Goal: Task Accomplishment & Management: Use online tool/utility

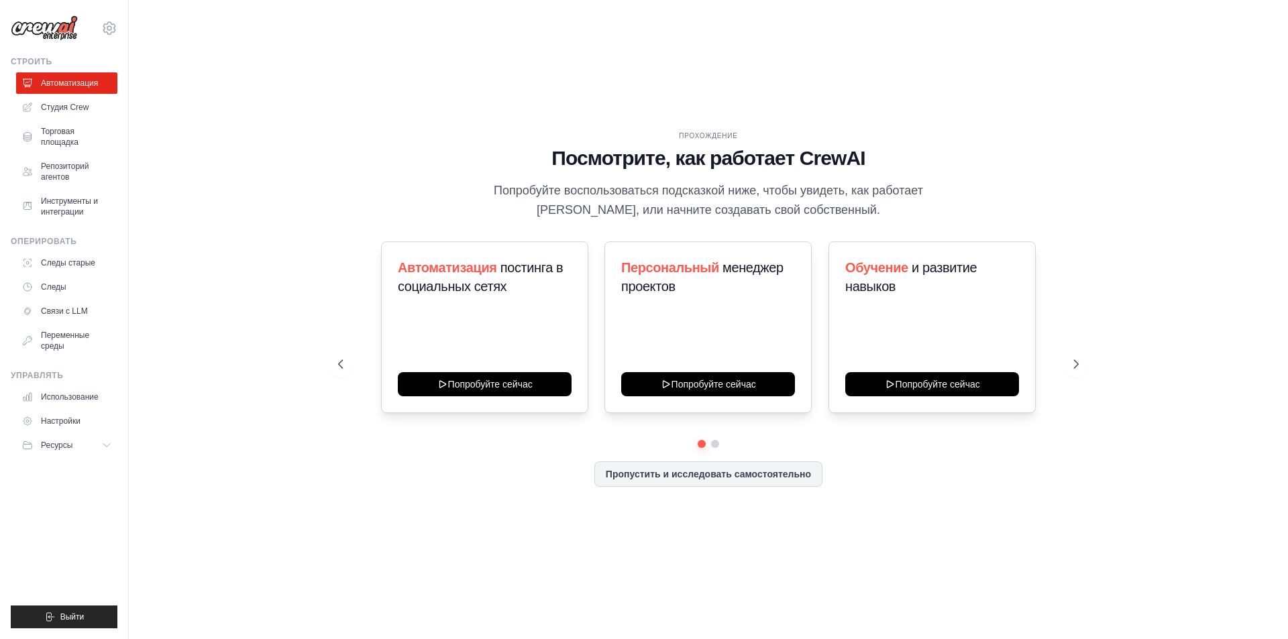
click at [350, 171] on div "ПРОХОЖДЕНИЕ Посмотрите, как работает CrewAI Попробуйте воспользоваться подсказк…" at bounding box center [708, 176] width 741 height 90
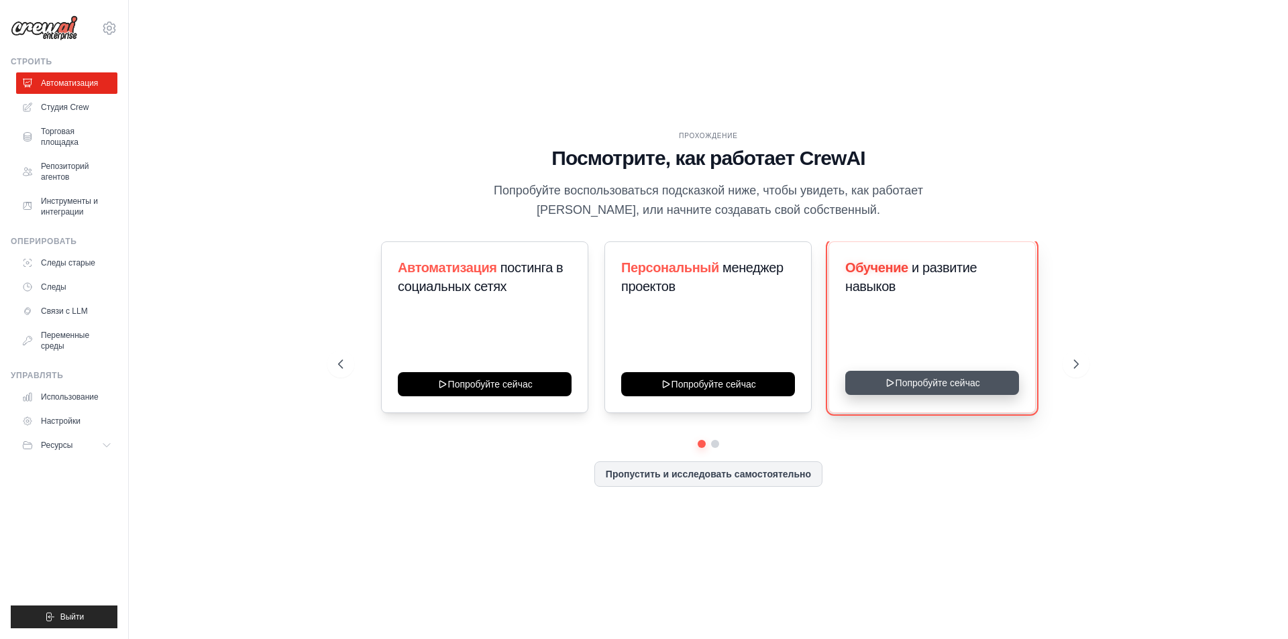
click at [908, 383] on button "Попробуйте сейчас" at bounding box center [932, 383] width 174 height 24
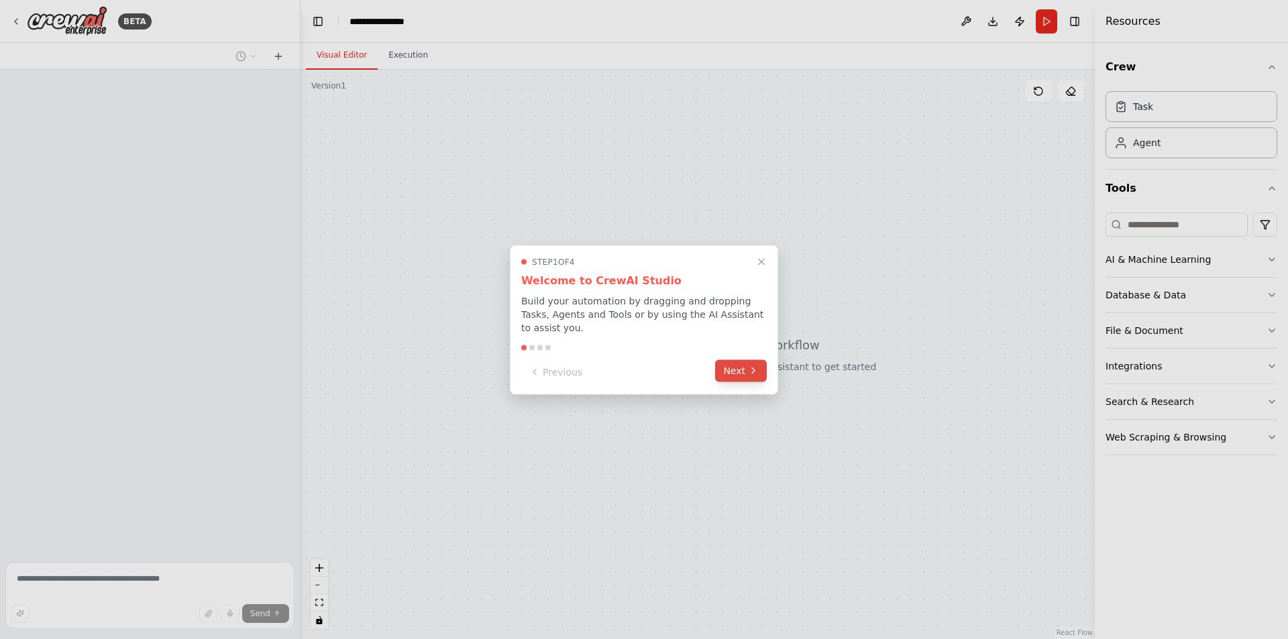
click at [737, 368] on button "Next" at bounding box center [741, 371] width 52 height 22
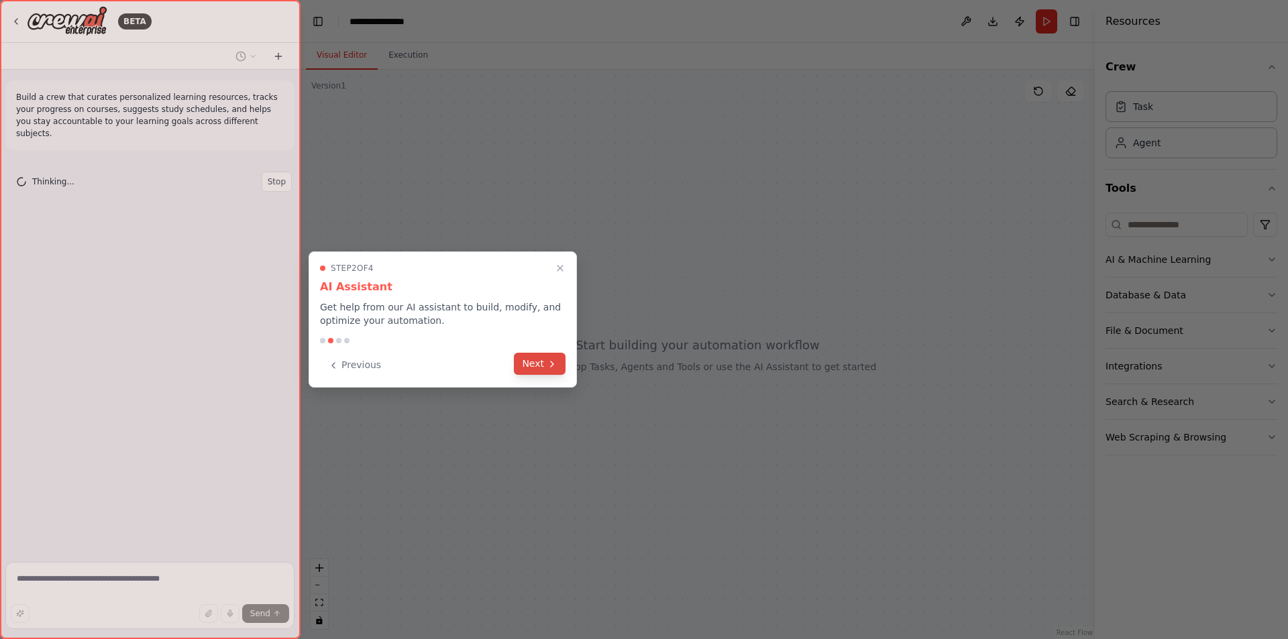
click at [533, 362] on button "Next" at bounding box center [540, 364] width 52 height 22
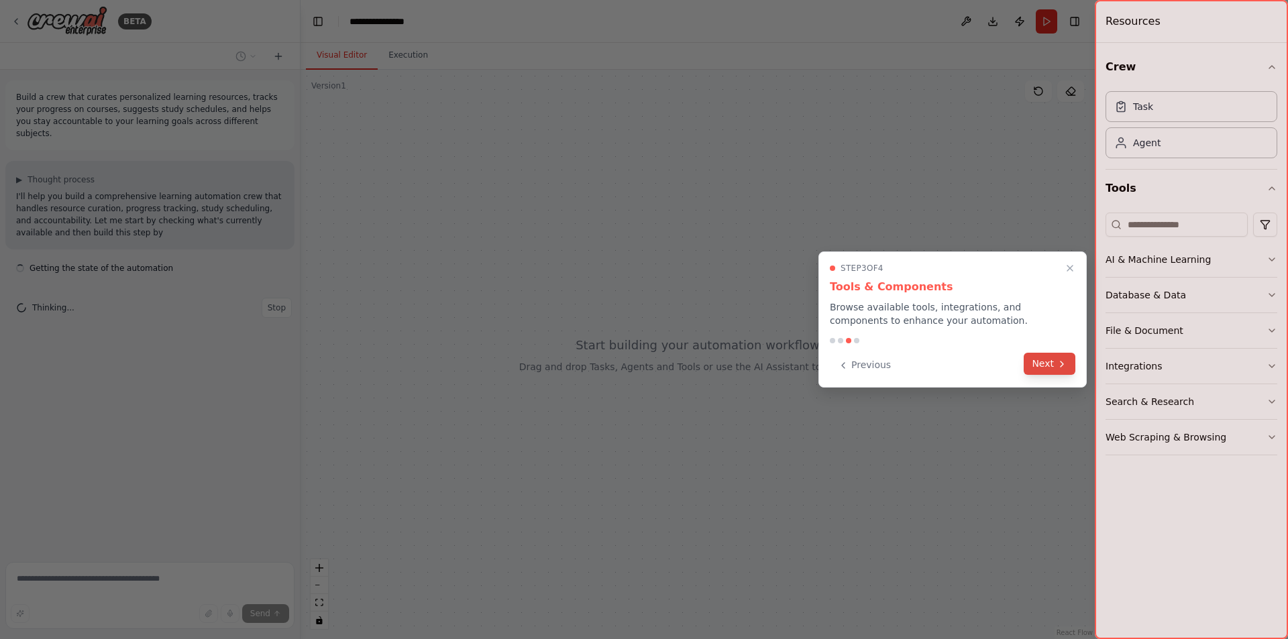
click at [1059, 360] on icon at bounding box center [1062, 364] width 11 height 11
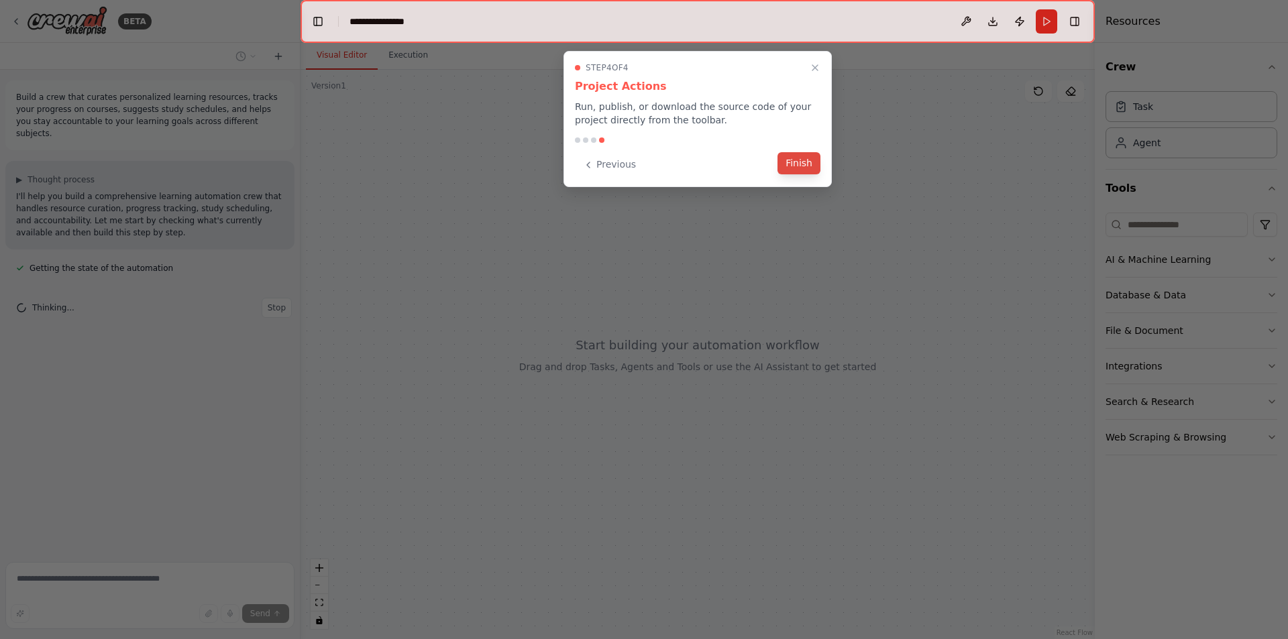
click at [807, 162] on button "Finish" at bounding box center [799, 163] width 43 height 22
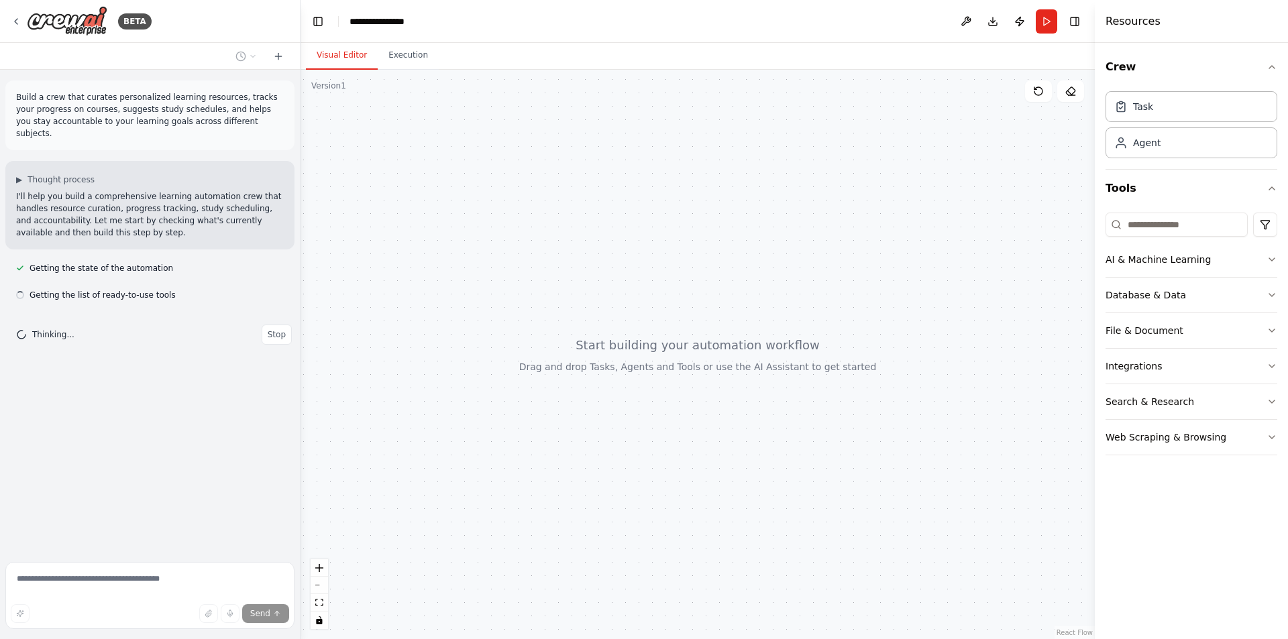
drag, startPoint x: 574, startPoint y: 297, endPoint x: 588, endPoint y: 350, distance: 54.2
click at [584, 353] on div at bounding box center [698, 355] width 794 height 570
drag, startPoint x: 588, startPoint y: 343, endPoint x: 669, endPoint y: 284, distance: 99.8
click at [634, 305] on div at bounding box center [698, 355] width 794 height 570
drag, startPoint x: 715, startPoint y: 335, endPoint x: 707, endPoint y: 275, distance: 60.2
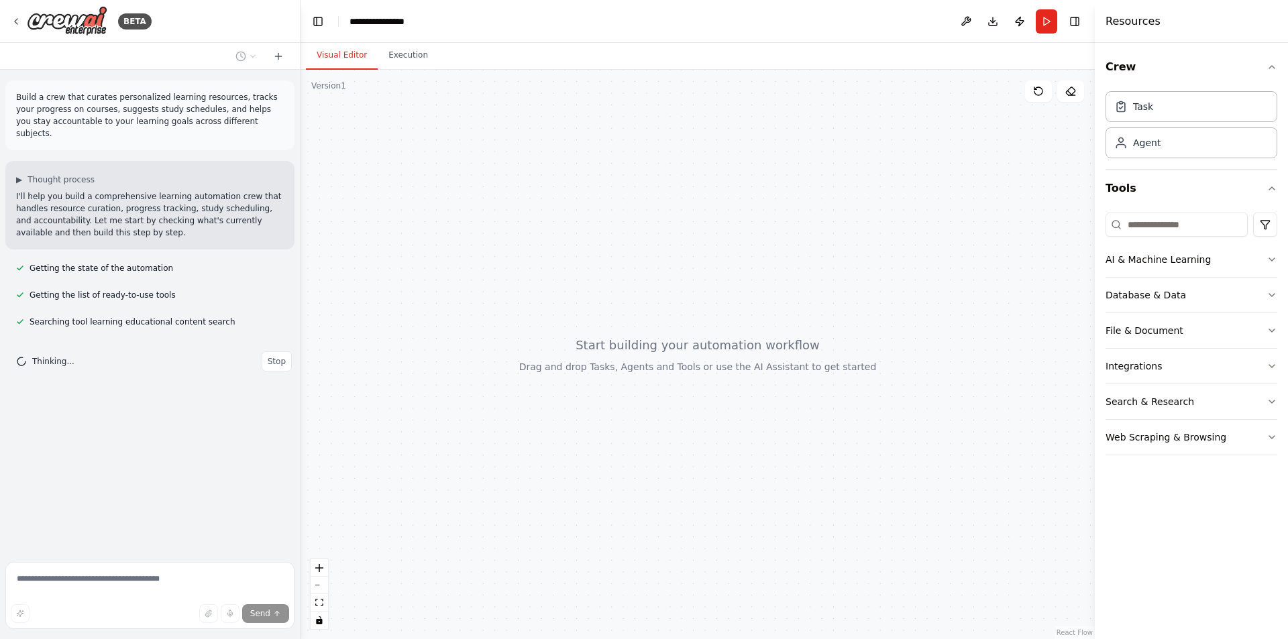
click at [707, 291] on div at bounding box center [698, 355] width 794 height 570
drag, startPoint x: 707, startPoint y: 275, endPoint x: 711, endPoint y: 325, distance: 50.5
click at [707, 311] on div at bounding box center [698, 355] width 794 height 570
click at [1260, 260] on button "AI & Machine Learning" at bounding box center [1192, 259] width 172 height 35
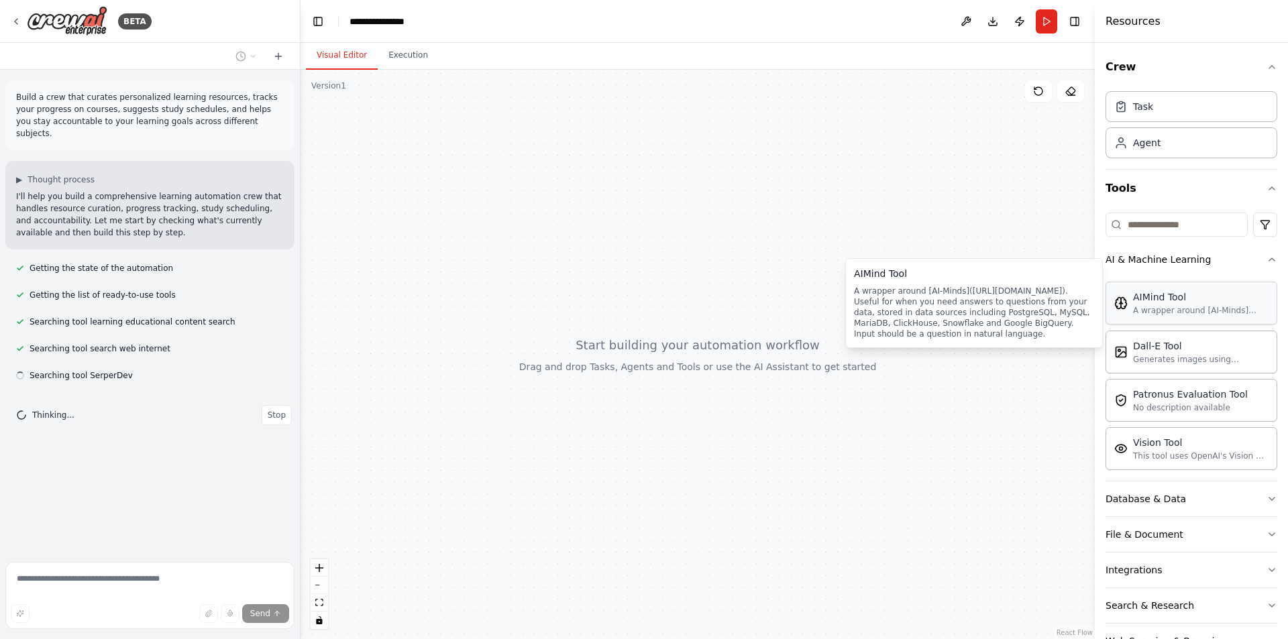
click at [1195, 314] on div "A wrapper around [AI-Minds](https://mindsdb.com/minds). Useful for when you nee…" at bounding box center [1201, 310] width 136 height 11
click at [1133, 307] on div "A wrapper around [AI-Minds](https://mindsdb.com/minds). Useful for when you nee…" at bounding box center [1201, 310] width 136 height 11
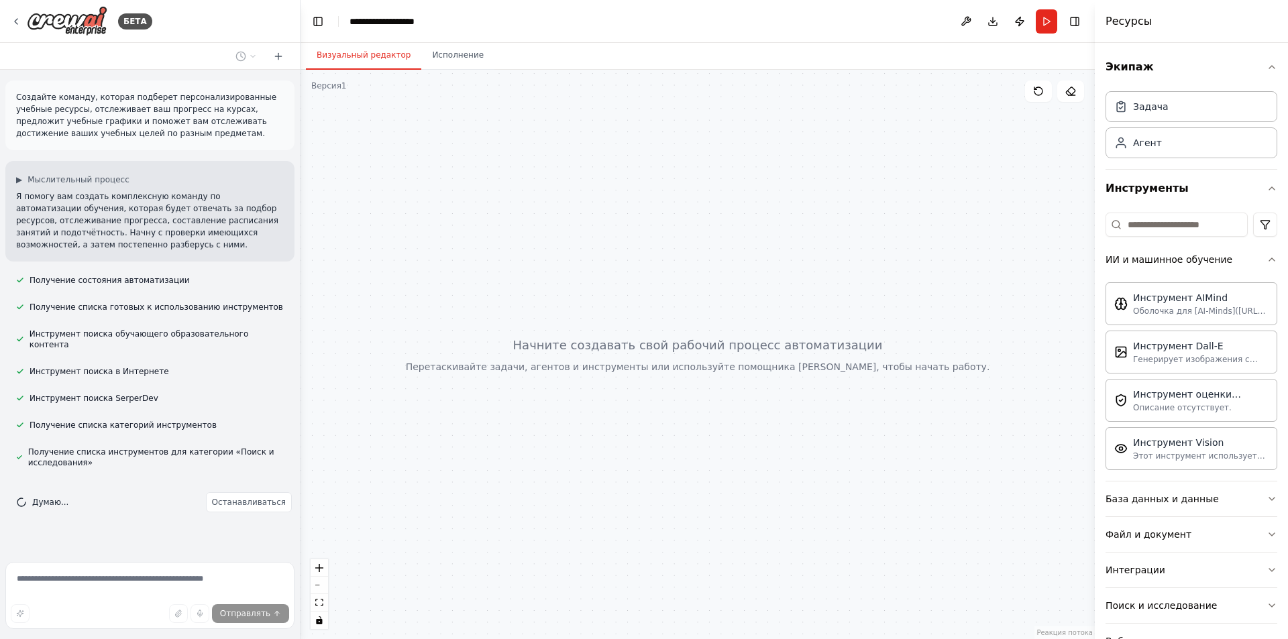
click at [1018, 409] on div at bounding box center [698, 355] width 794 height 570
drag, startPoint x: 880, startPoint y: 424, endPoint x: 836, endPoint y: 397, distance: 51.8
click at [836, 397] on div at bounding box center [698, 355] width 794 height 570
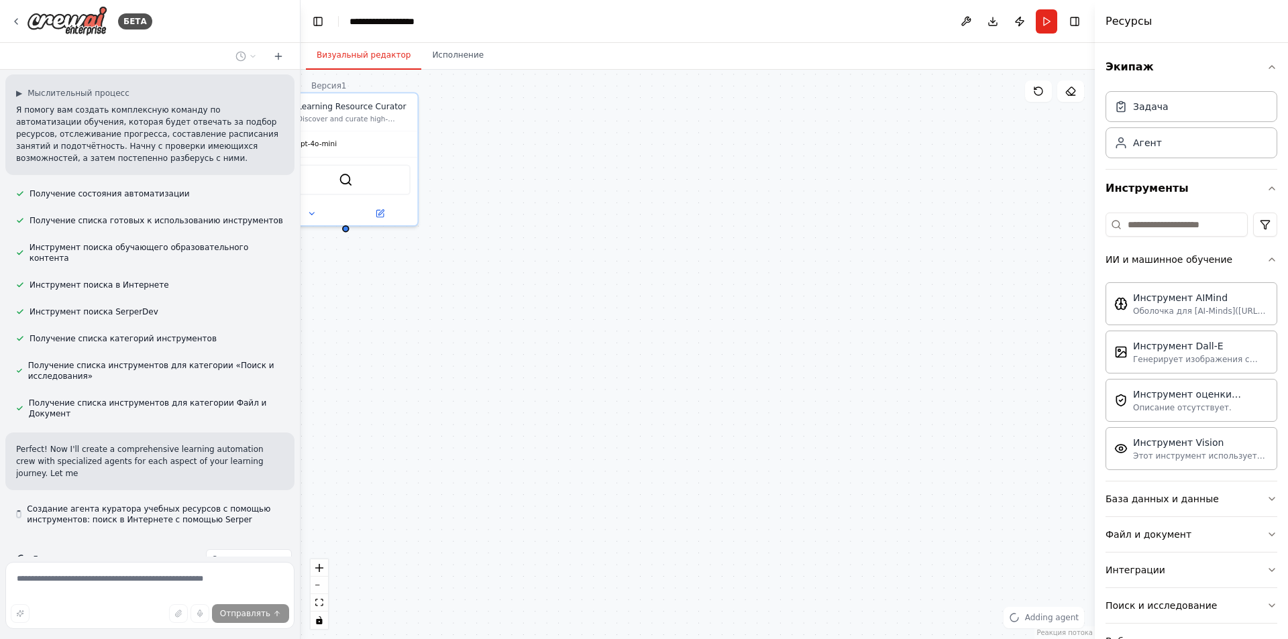
scroll to position [99, 0]
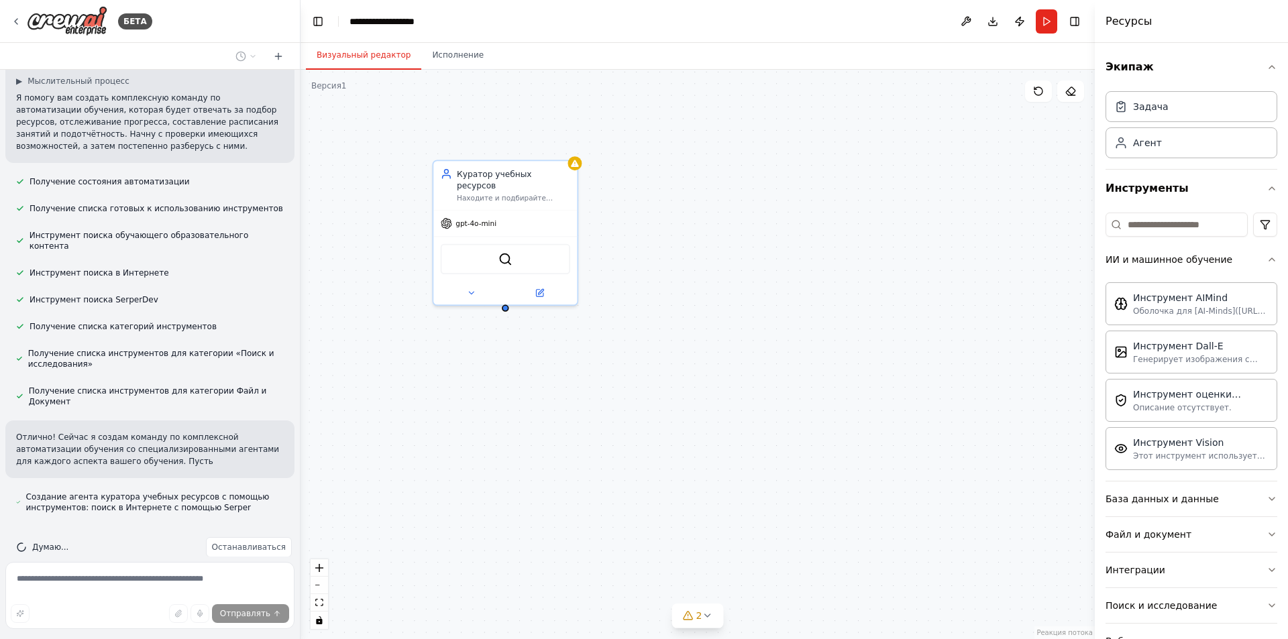
drag, startPoint x: 712, startPoint y: 355, endPoint x: 830, endPoint y: 382, distance: 121.1
click at [830, 382] on div "Куратор учебных ресурсов Находите и подбирайте высококачественные персонализиро…" at bounding box center [698, 355] width 794 height 570
drag, startPoint x: 684, startPoint y: 360, endPoint x: 705, endPoint y: 388, distance: 35.4
click at [706, 392] on div "Куратор учебных ресурсов Находите и подбирайте высококачественные персонализиро…" at bounding box center [698, 355] width 794 height 570
click at [636, 286] on font "gpt-4o-mini" at bounding box center [624, 290] width 41 height 8
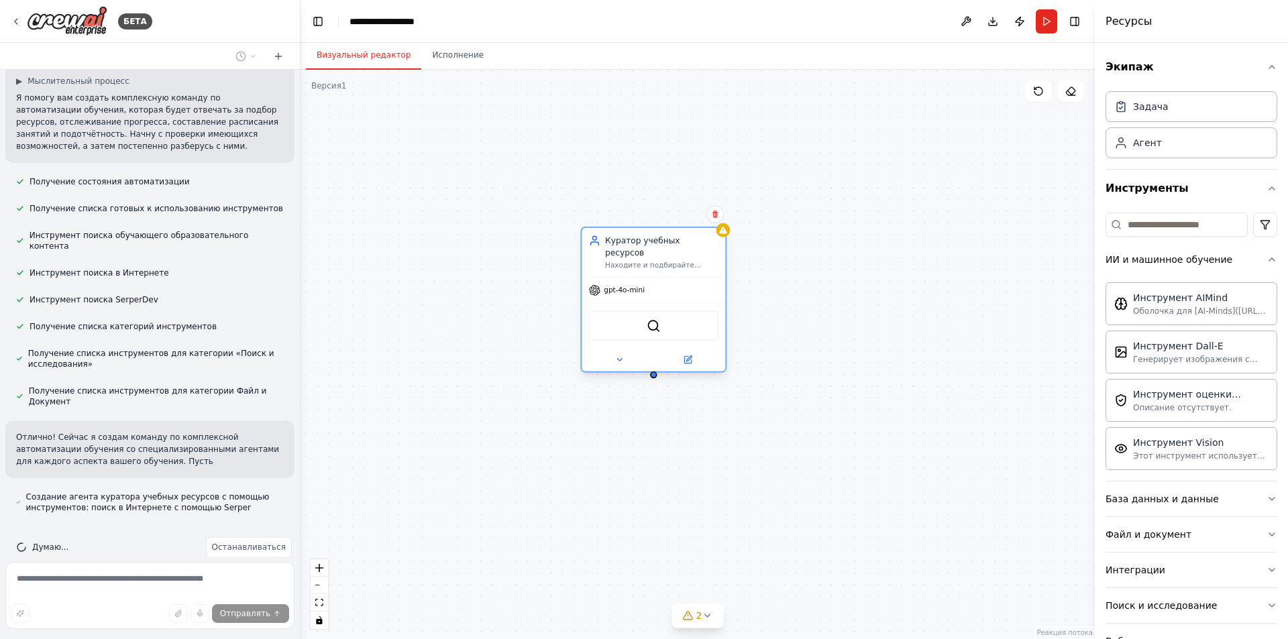
click at [627, 286] on font "gpt-4o-mini" at bounding box center [624, 290] width 41 height 8
click at [620, 286] on font "gpt-4o-mini" at bounding box center [624, 290] width 41 height 8
click at [654, 320] on img at bounding box center [654, 326] width 14 height 14
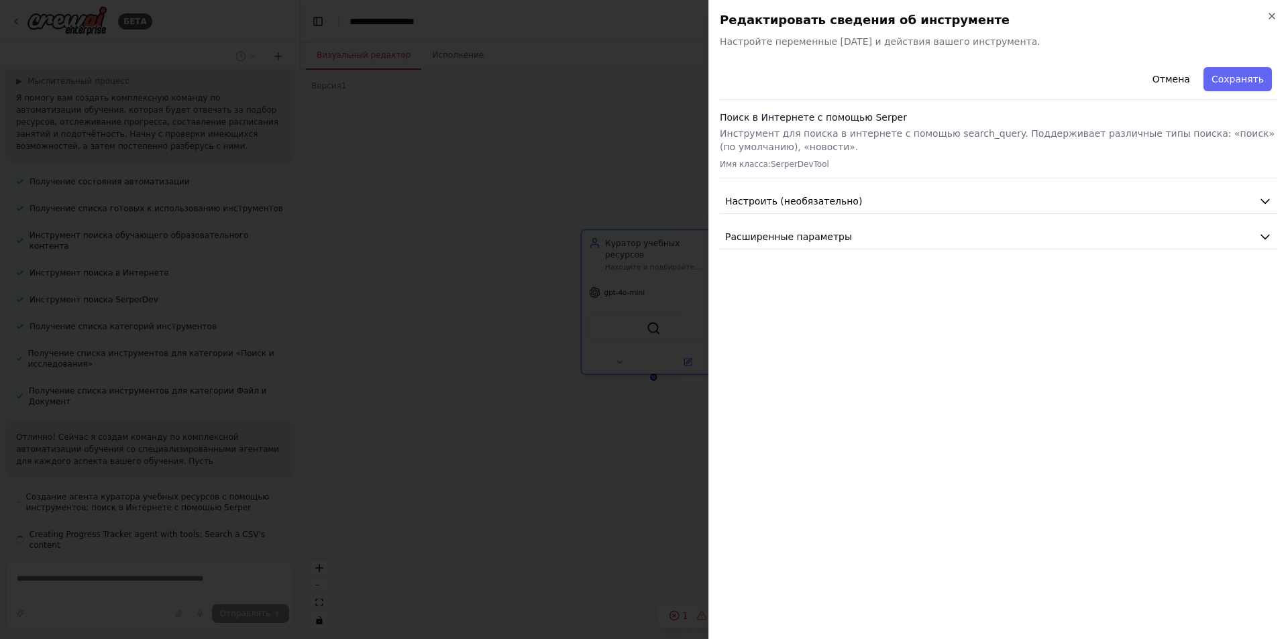
scroll to position [125, 0]
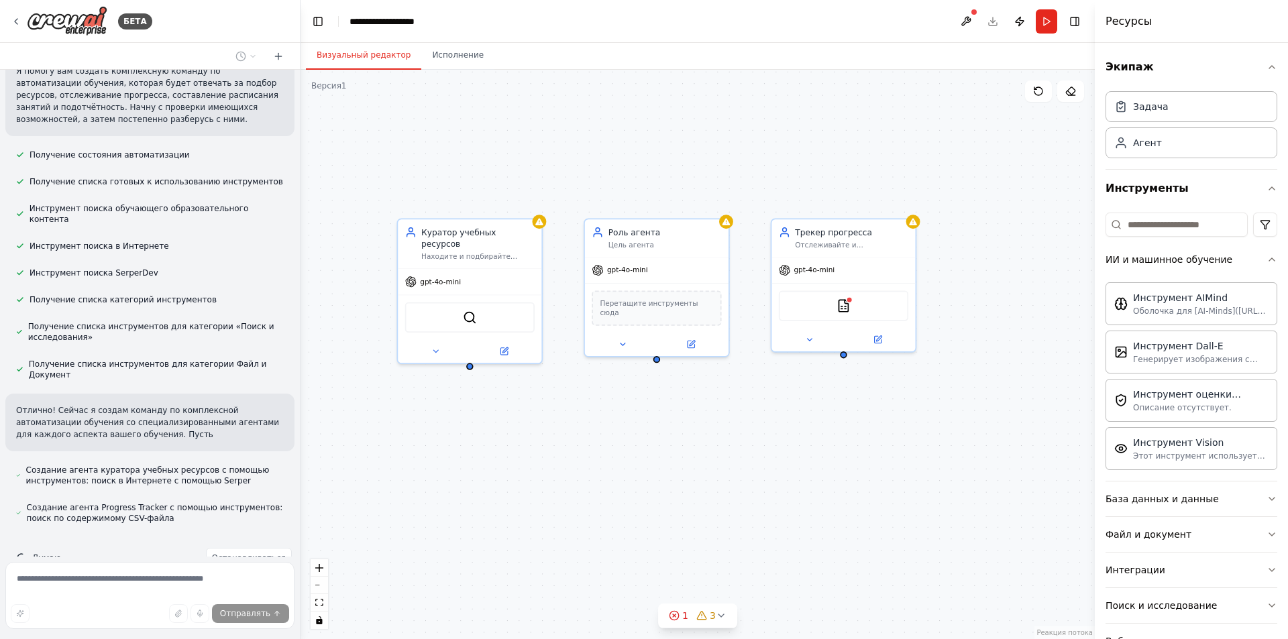
drag, startPoint x: 935, startPoint y: 185, endPoint x: 751, endPoint y: 174, distance: 184.1
click at [751, 174] on div "Куратор учебных ресурсов Находите и подбирайте высококачественные персонализиро…" at bounding box center [698, 355] width 794 height 570
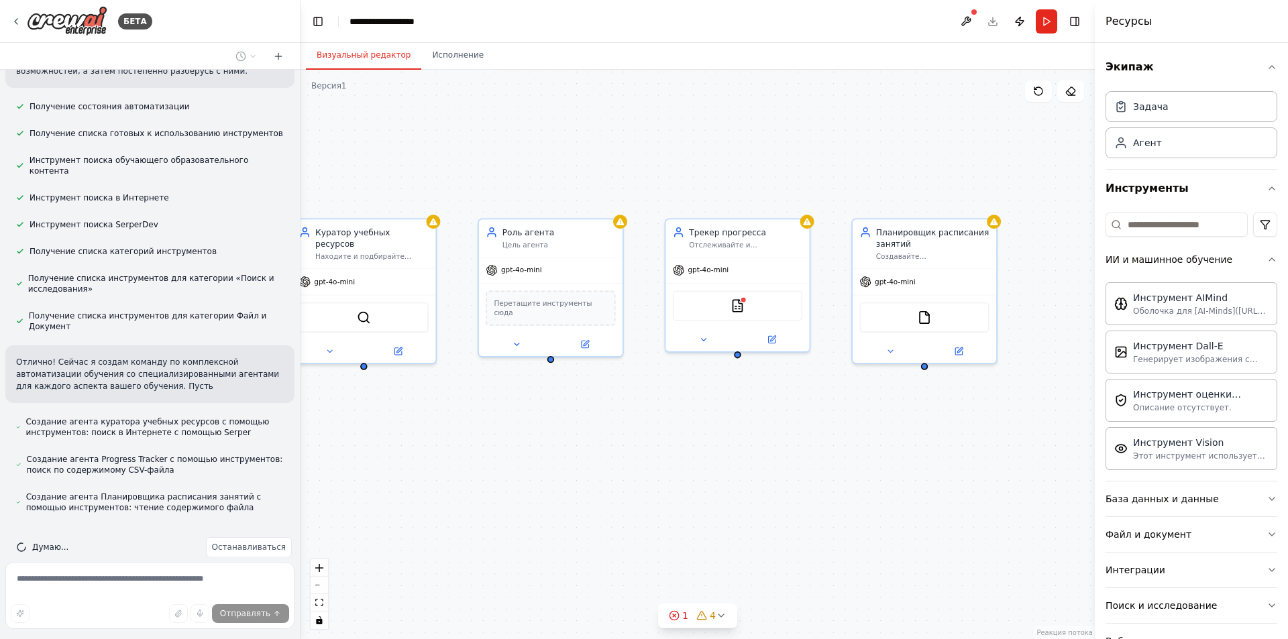
drag, startPoint x: 763, startPoint y: 435, endPoint x: 712, endPoint y: 435, distance: 51.0
click at [712, 435] on div "Куратор учебных ресурсов Находите и подбирайте высококачественные персонализиро…" at bounding box center [698, 355] width 794 height 570
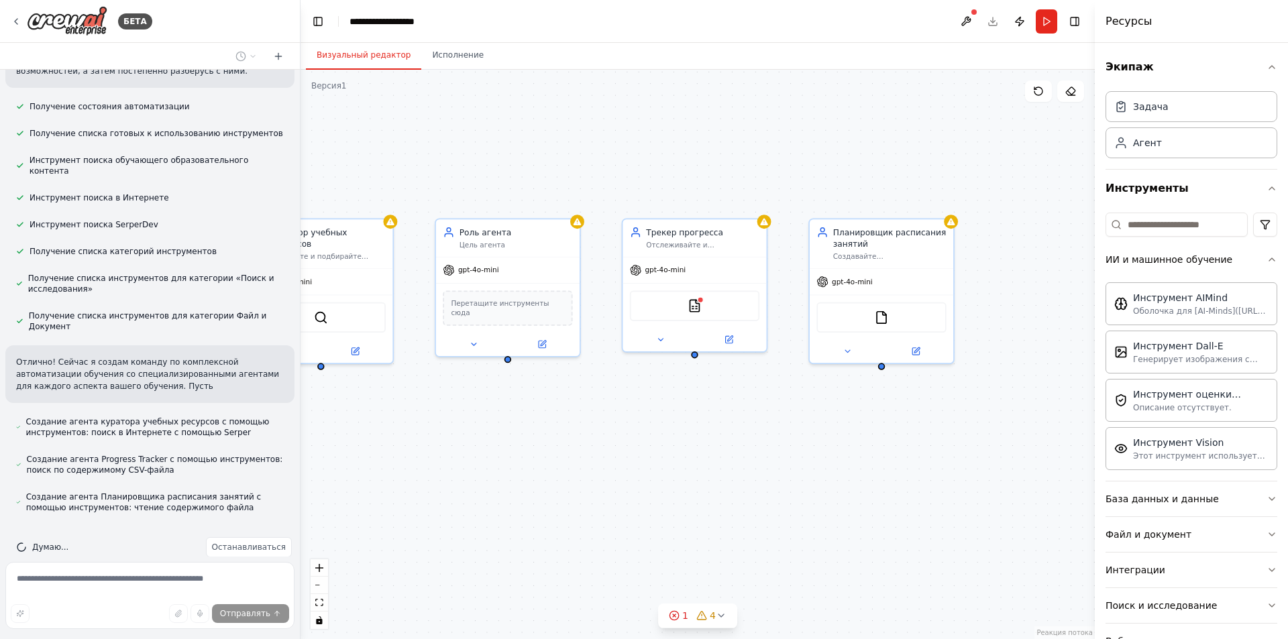
drag, startPoint x: 822, startPoint y: 456, endPoint x: 770, endPoint y: 456, distance: 51.7
click at [775, 456] on div "Куратор учебных ресурсов Находите и подбирайте высококачественные персонализиро…" at bounding box center [698, 355] width 794 height 570
drag, startPoint x: 769, startPoint y: 456, endPoint x: 682, endPoint y: 419, distance: 94.1
click at [690, 420] on div "Куратор учебных ресурсов Находите и подбирайте высококачественные персонализиро…" at bounding box center [698, 355] width 794 height 570
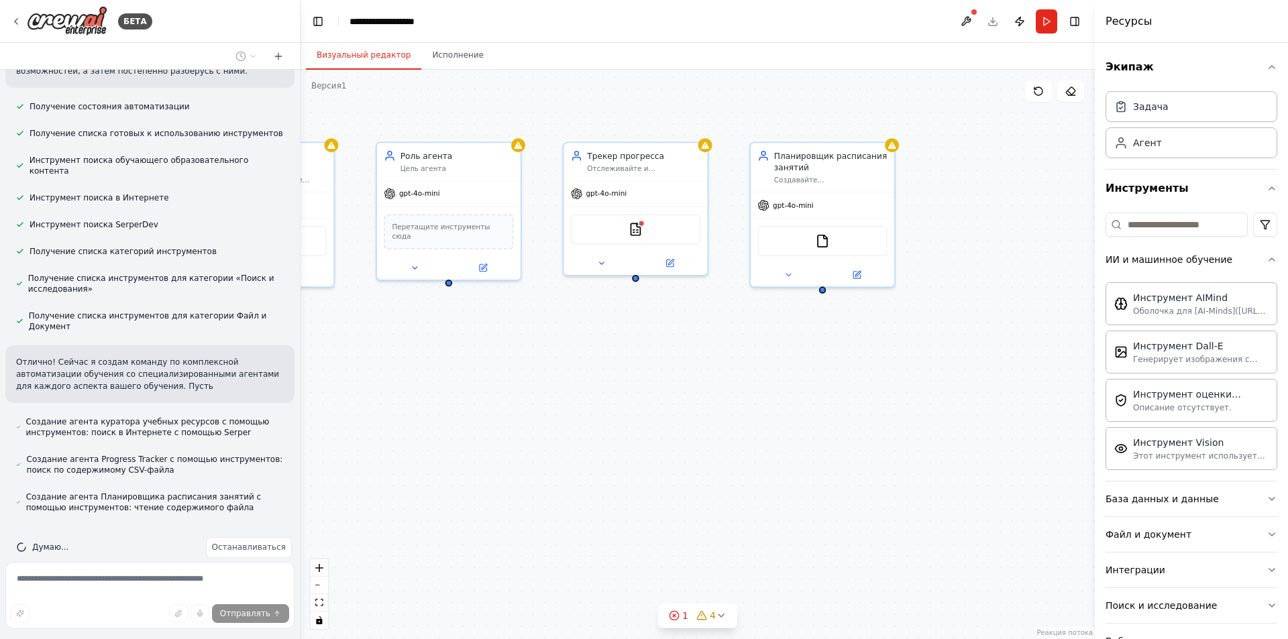
drag, startPoint x: 682, startPoint y: 417, endPoint x: 739, endPoint y: 322, distance: 110.5
click at [739, 322] on div "Куратор учебных ресурсов Находите и подбирайте высококачественные персонализиро…" at bounding box center [698, 355] width 794 height 570
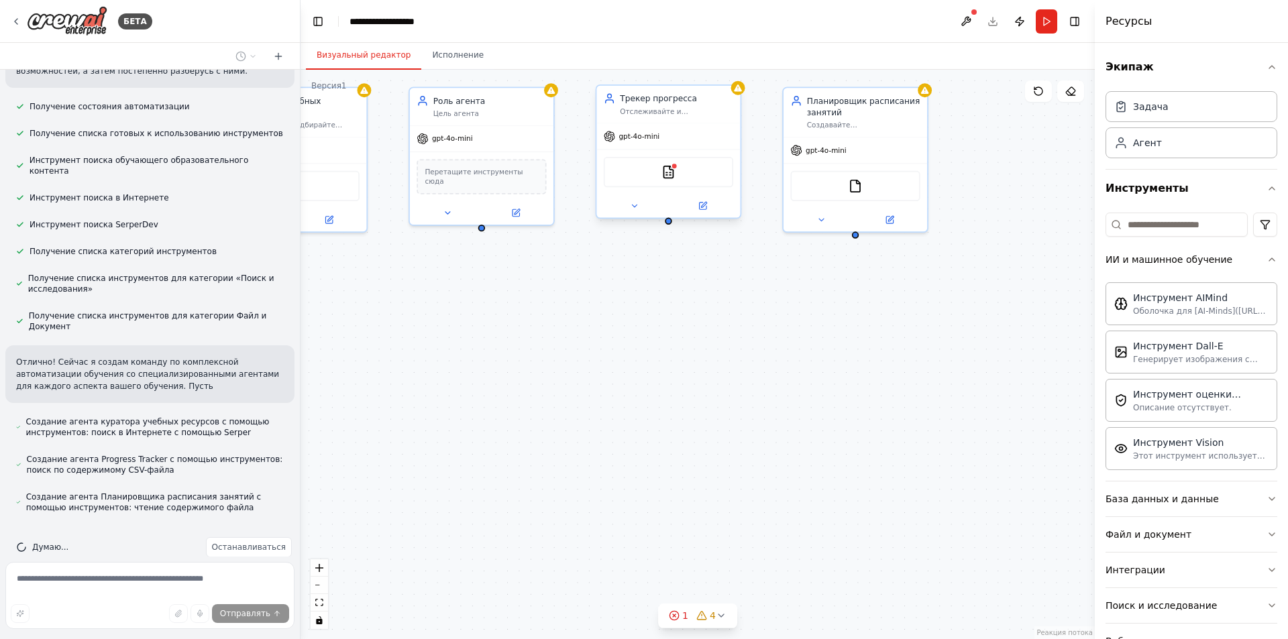
scroll to position [211, 0]
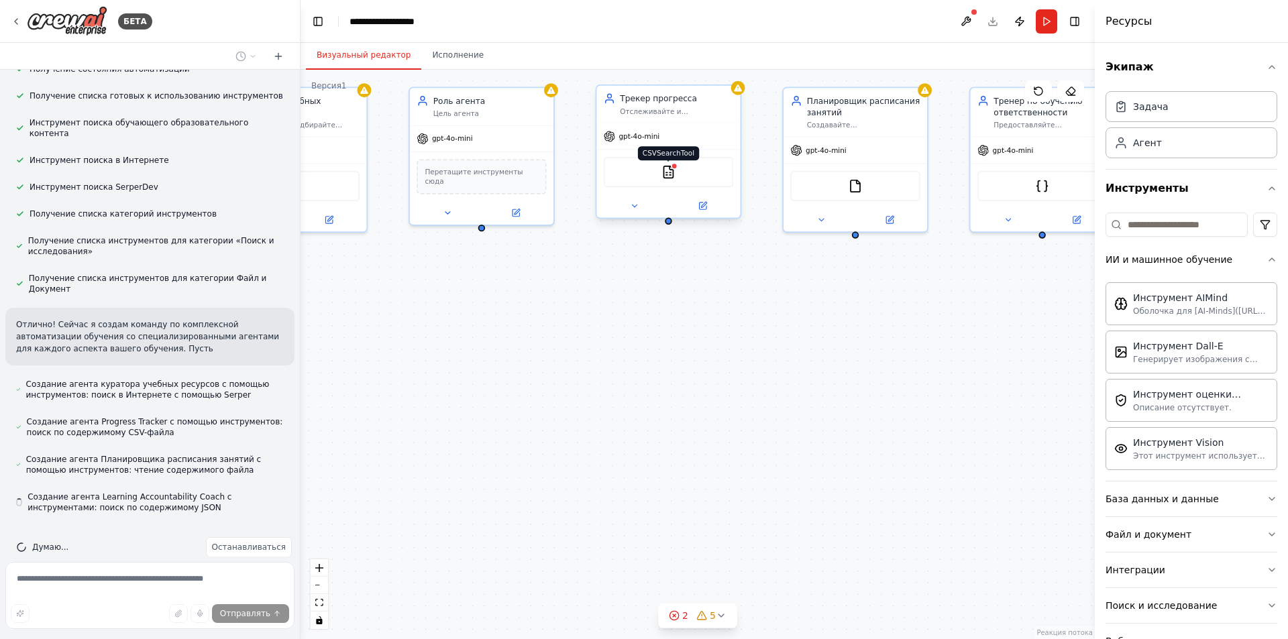
click at [670, 175] on img at bounding box center [669, 172] width 14 height 14
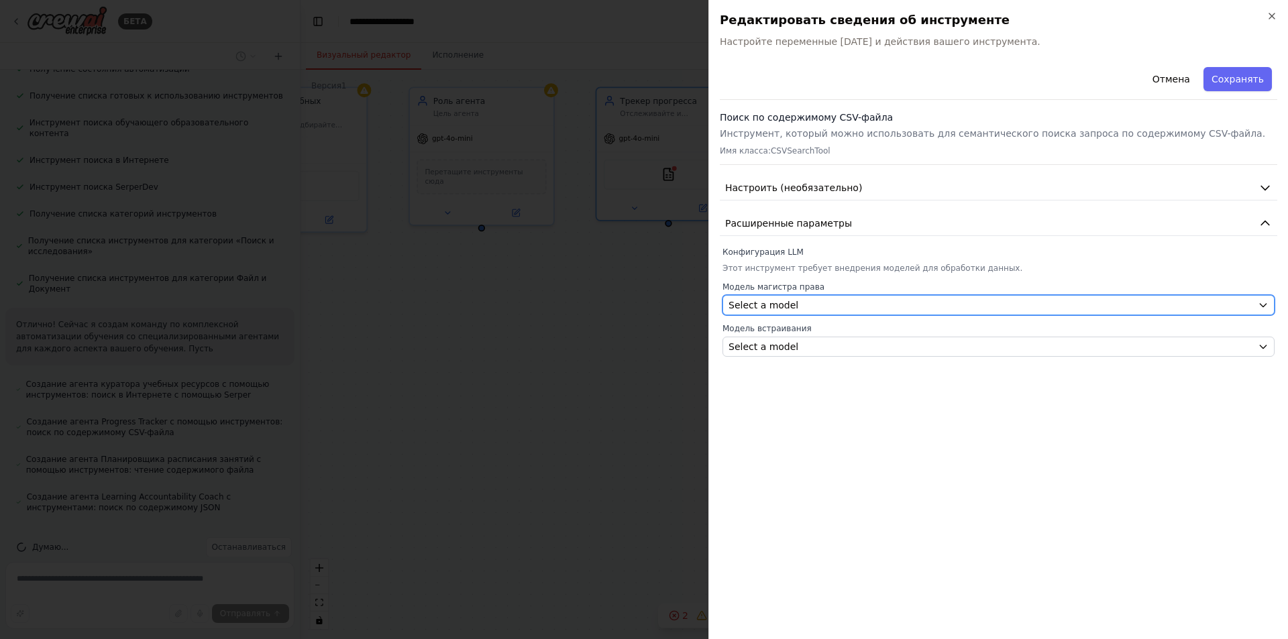
click at [804, 297] on button "Select a model" at bounding box center [999, 305] width 552 height 20
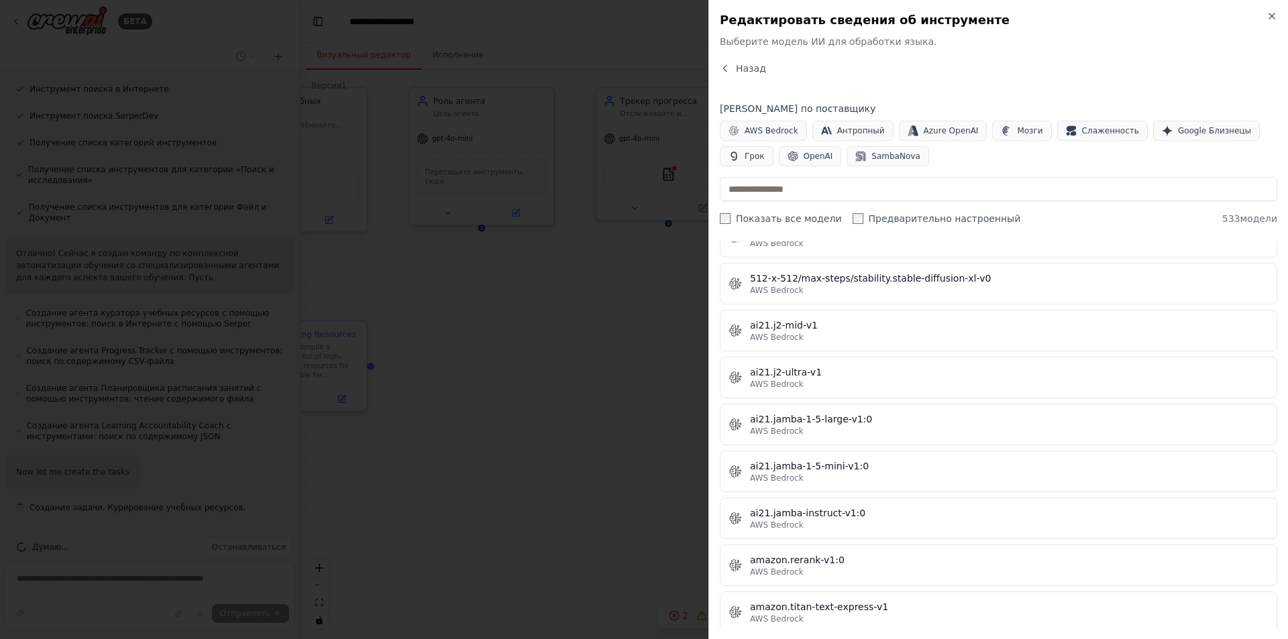
scroll to position [939, 0]
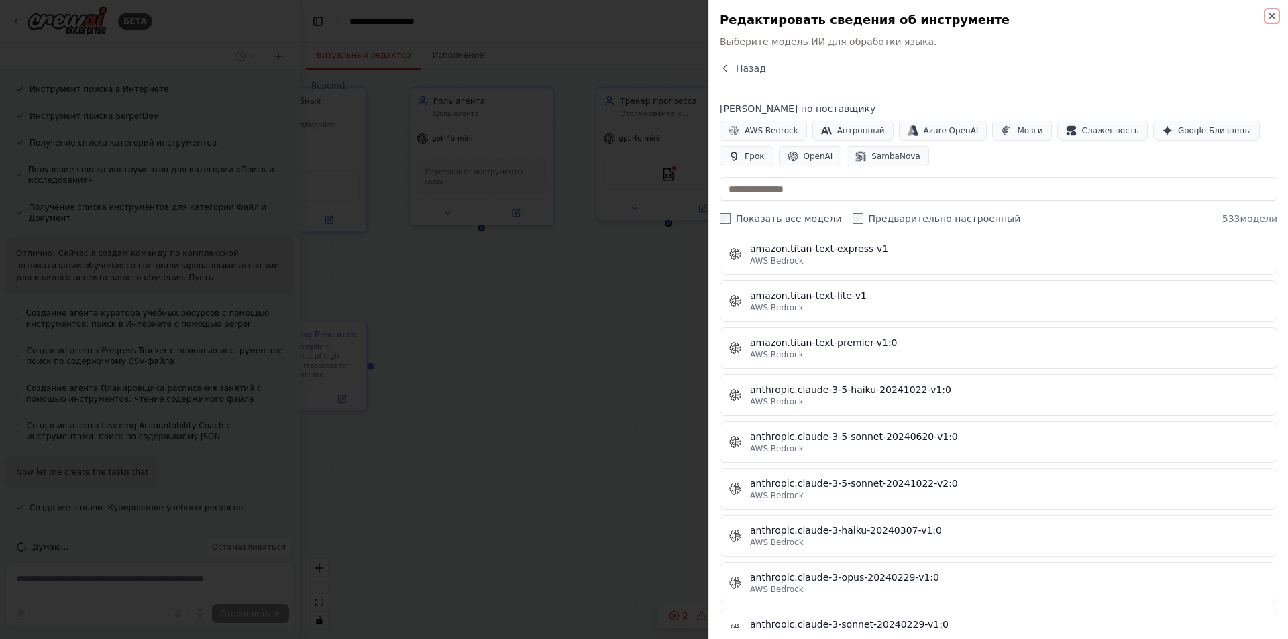
click at [1271, 15] on icon "button" at bounding box center [1272, 16] width 11 height 11
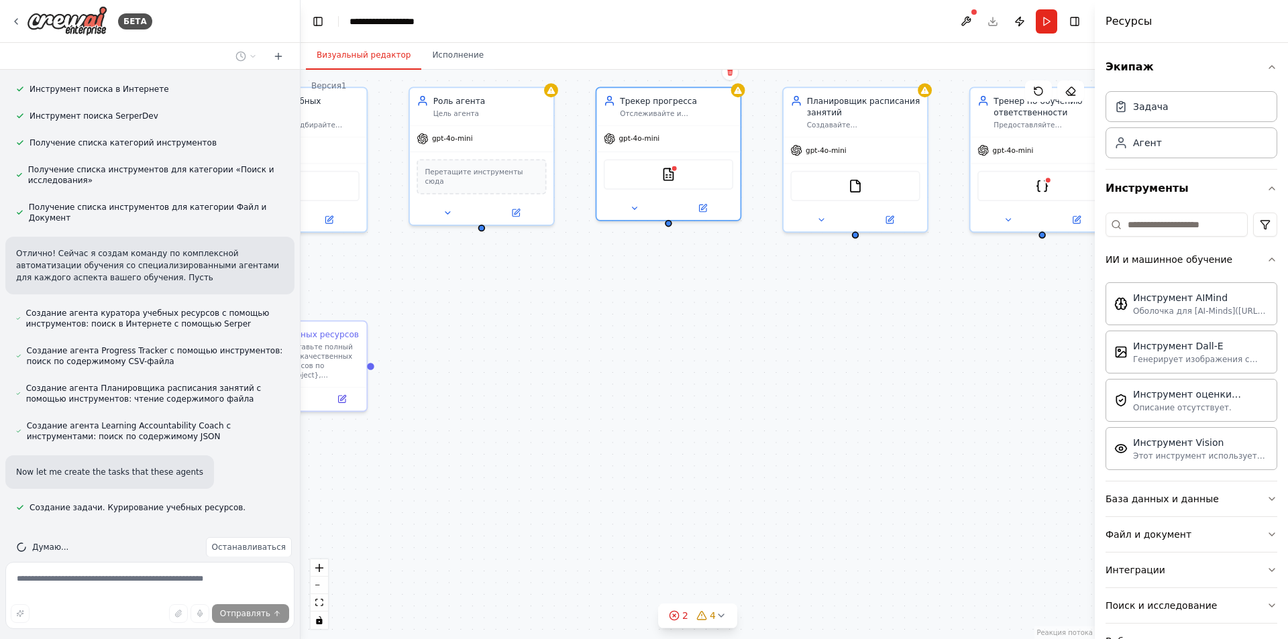
click at [847, 320] on div ".deletable-edge-delete-btn { width: 20px; height: 20px; border: 0px solid #ffff…" at bounding box center [698, 355] width 794 height 570
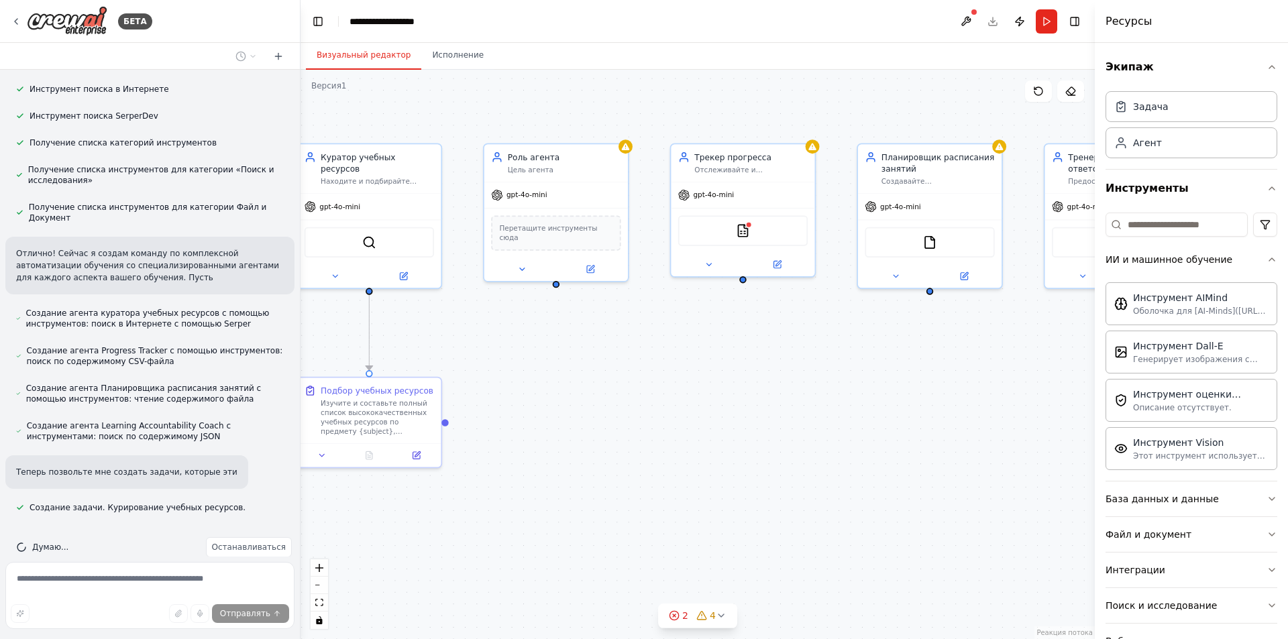
drag, startPoint x: 774, startPoint y: 315, endPoint x: 874, endPoint y: 404, distance: 134.0
click at [874, 404] on div ".deletable-edge-delete-btn { width: 20px; height: 20px; border: 0px solid #ffff…" at bounding box center [698, 355] width 794 height 570
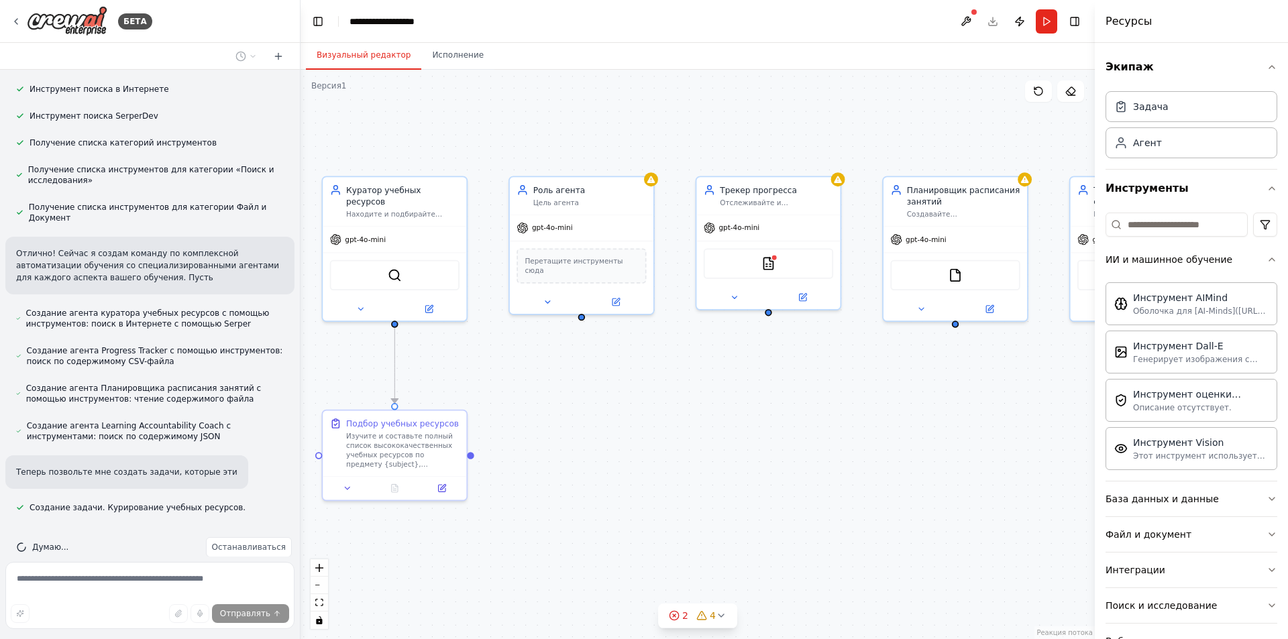
drag, startPoint x: 794, startPoint y: 397, endPoint x: 848, endPoint y: 384, distance: 55.7
click at [848, 384] on div ".deletable-edge-delete-btn { width: 20px; height: 20px; border: 0px solid #ffff…" at bounding box center [698, 355] width 794 height 570
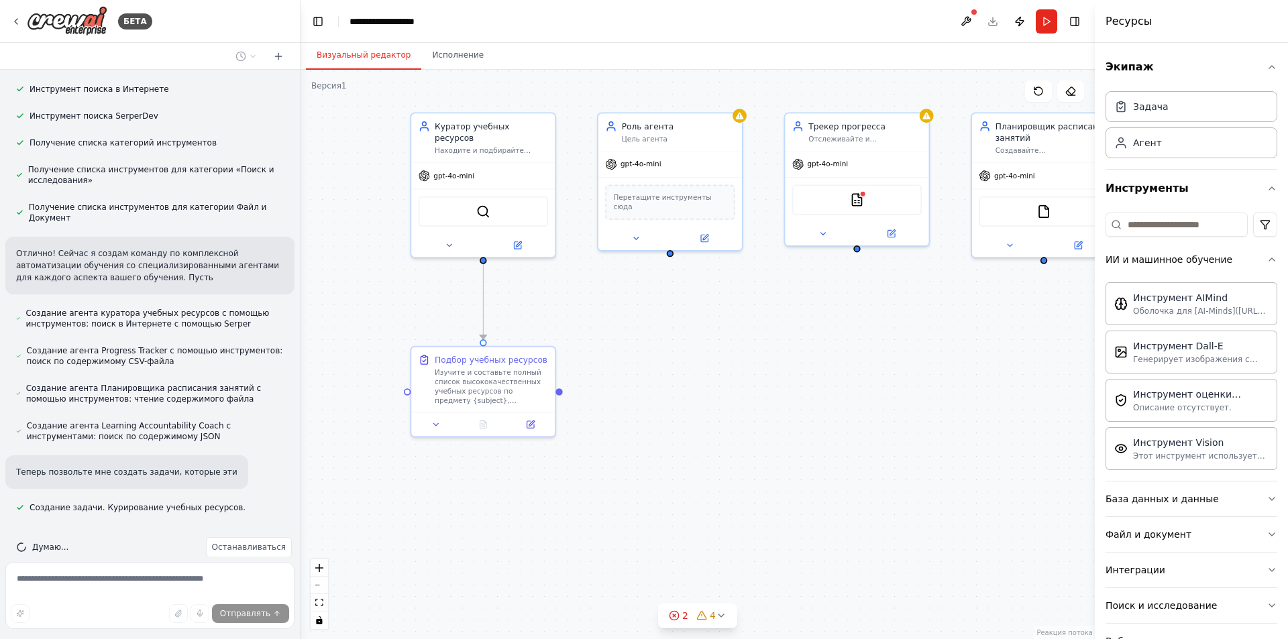
drag, startPoint x: 817, startPoint y: 372, endPoint x: 852, endPoint y: 332, distance: 53.2
click at [853, 335] on div ".deletable-edge-delete-btn { width: 20px; height: 20px; border: 0px solid #ffff…" at bounding box center [698, 355] width 794 height 570
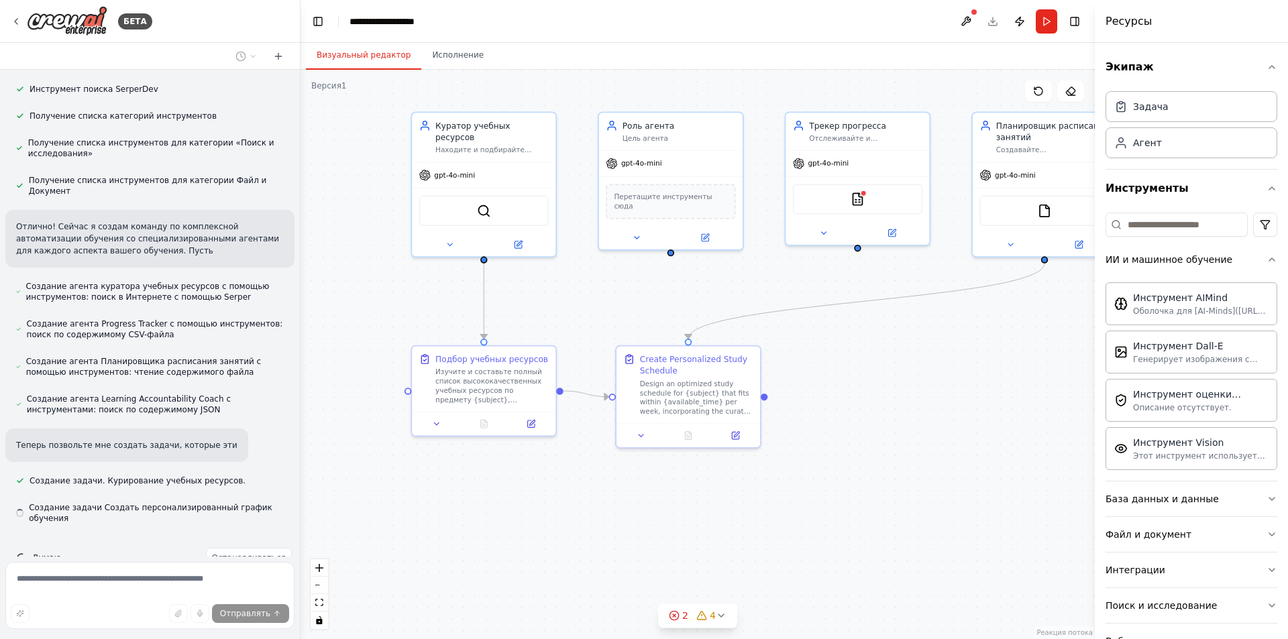
drag, startPoint x: 698, startPoint y: 346, endPoint x: 687, endPoint y: 361, distance: 18.3
click at [687, 361] on div ".deletable-edge-delete-btn { width: 20px; height: 20px; border: 0px solid #ffff…" at bounding box center [698, 355] width 794 height 570
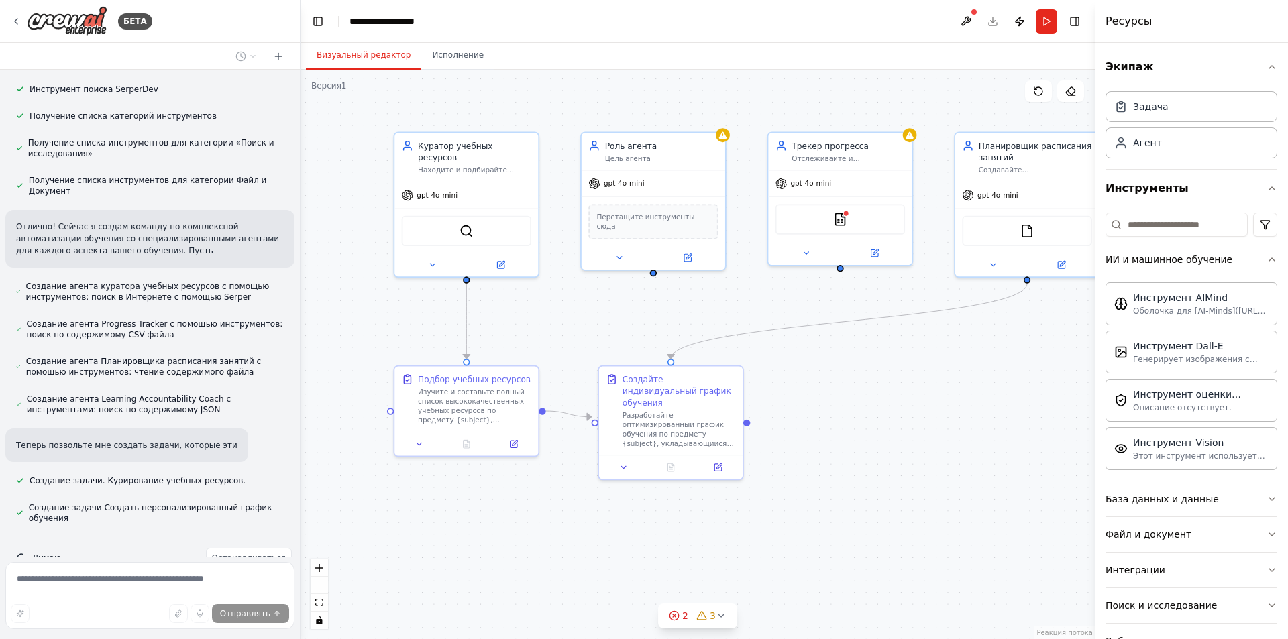
scroll to position [347, 0]
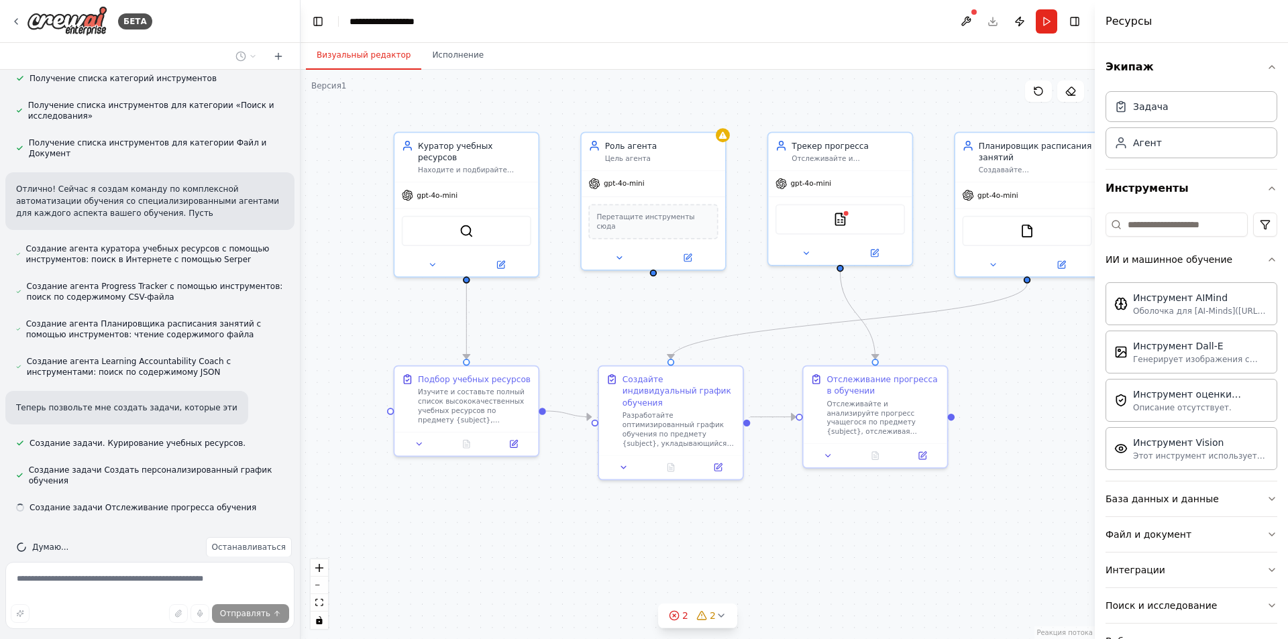
click at [872, 375] on div ".deletable-edge-delete-btn { width: 20px; height: 20px; border: 0px solid #ffff…" at bounding box center [698, 355] width 794 height 570
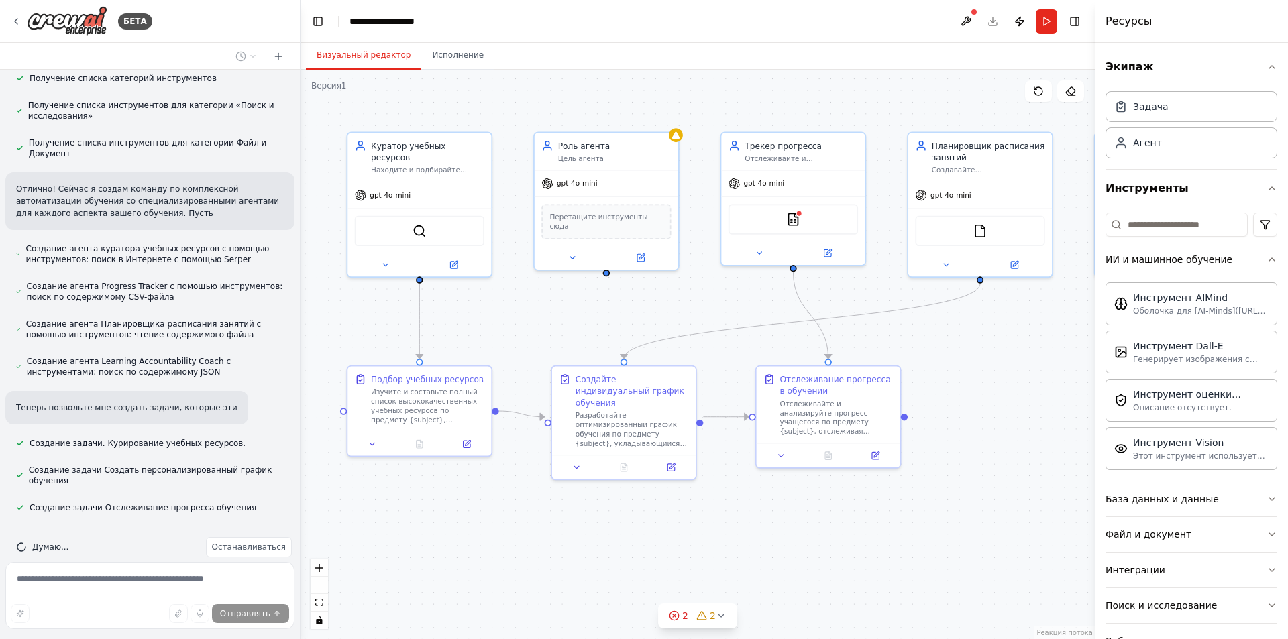
drag, startPoint x: 1005, startPoint y: 362, endPoint x: 810, endPoint y: 360, distance: 195.3
click at [810, 360] on div ".deletable-edge-delete-btn { width: 20px; height: 20px; border: 0px solid #ffff…" at bounding box center [698, 355] width 794 height 570
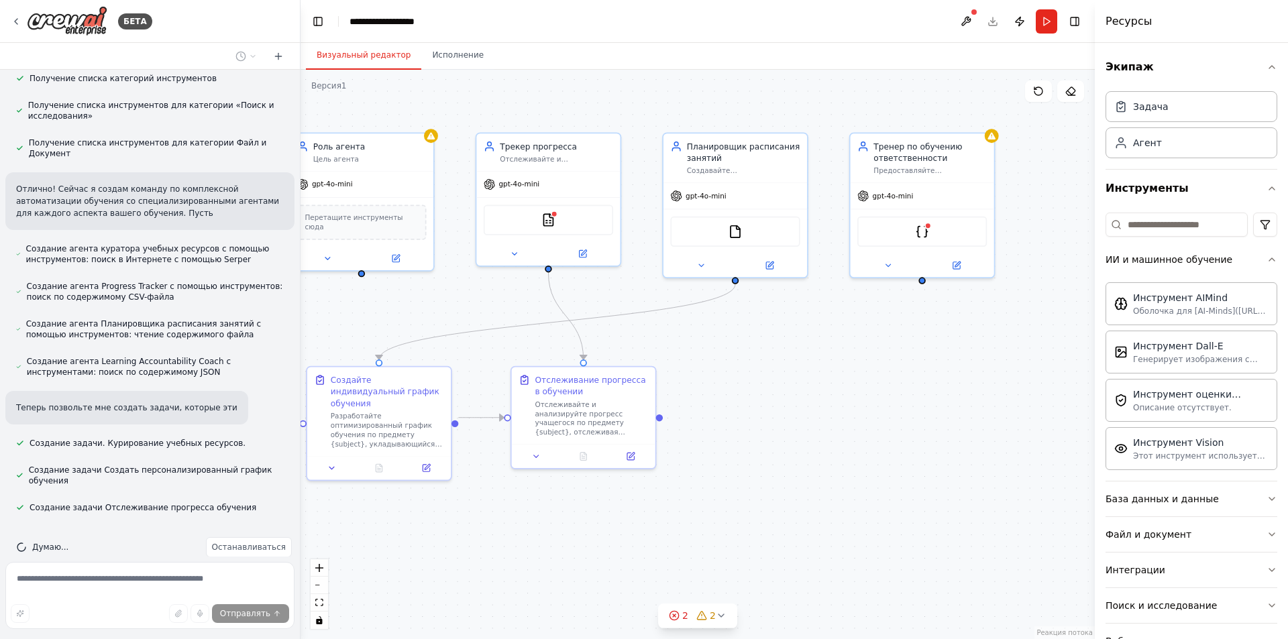
drag, startPoint x: 897, startPoint y: 368, endPoint x: 674, endPoint y: 371, distance: 223.4
click at [674, 371] on div ".deletable-edge-delete-btn { width: 20px; height: 20px; border: 0px solid #ffff…" at bounding box center [698, 355] width 794 height 570
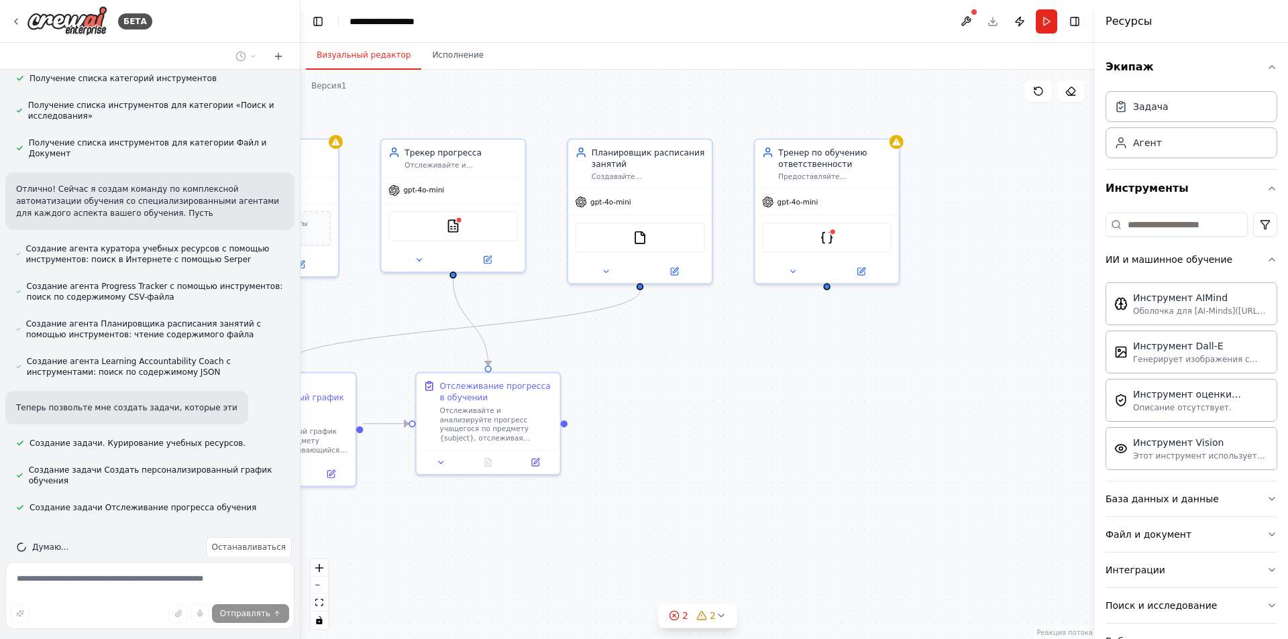
drag, startPoint x: 731, startPoint y: 379, endPoint x: 773, endPoint y: 381, distance: 42.3
click at [773, 381] on div ".deletable-edge-delete-btn { width: 20px; height: 20px; border: 0px solid #ffff…" at bounding box center [698, 355] width 794 height 570
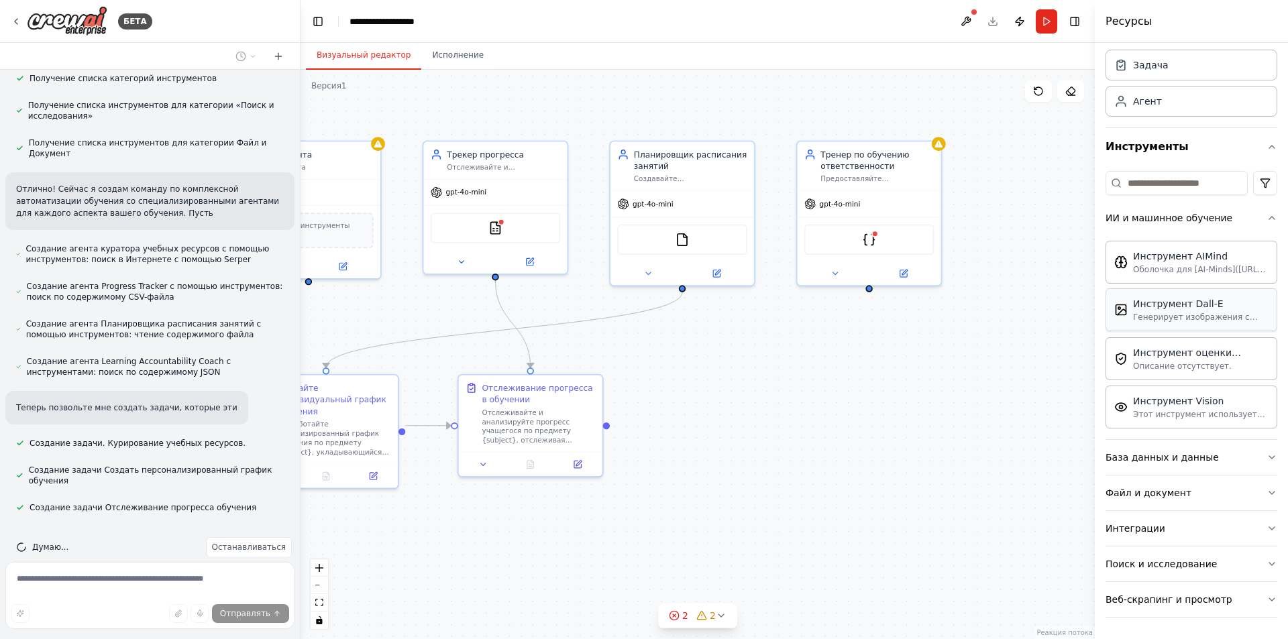
scroll to position [374, 0]
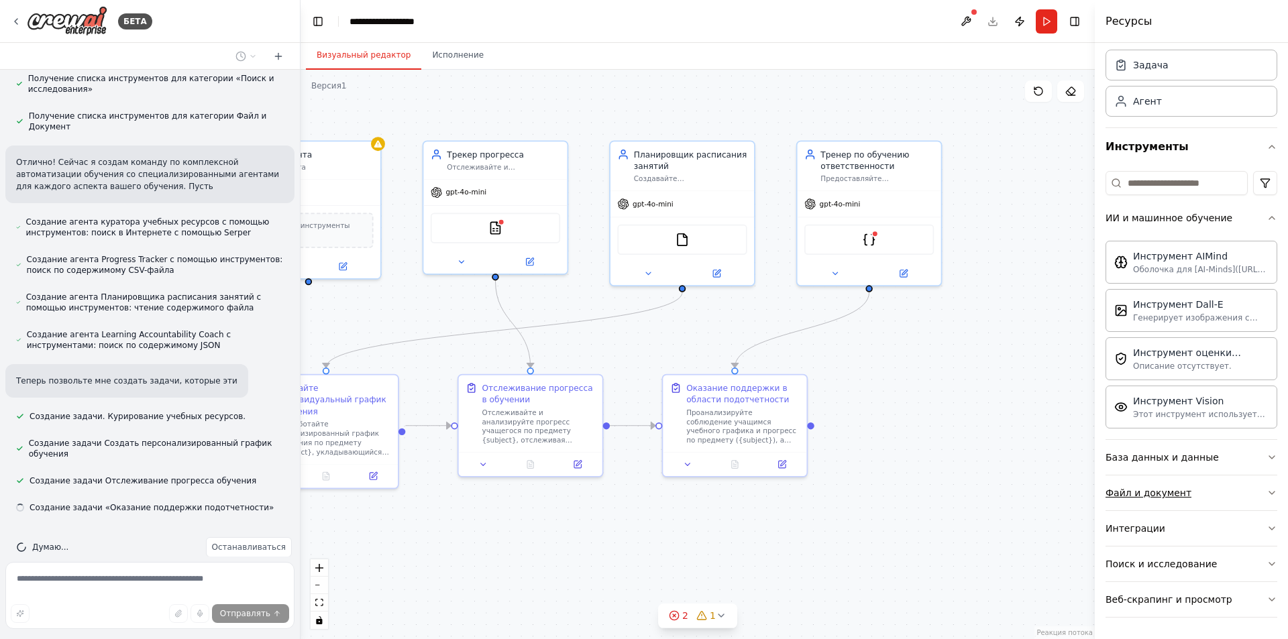
click at [1267, 488] on icon "button" at bounding box center [1272, 493] width 11 height 11
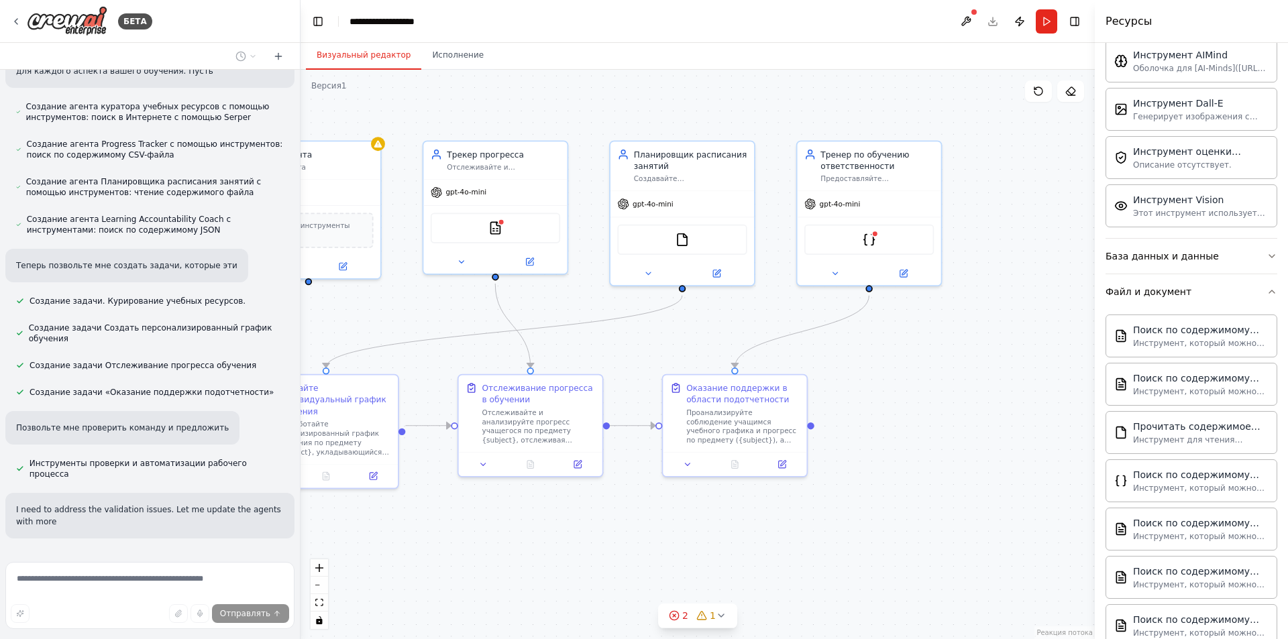
scroll to position [501, 0]
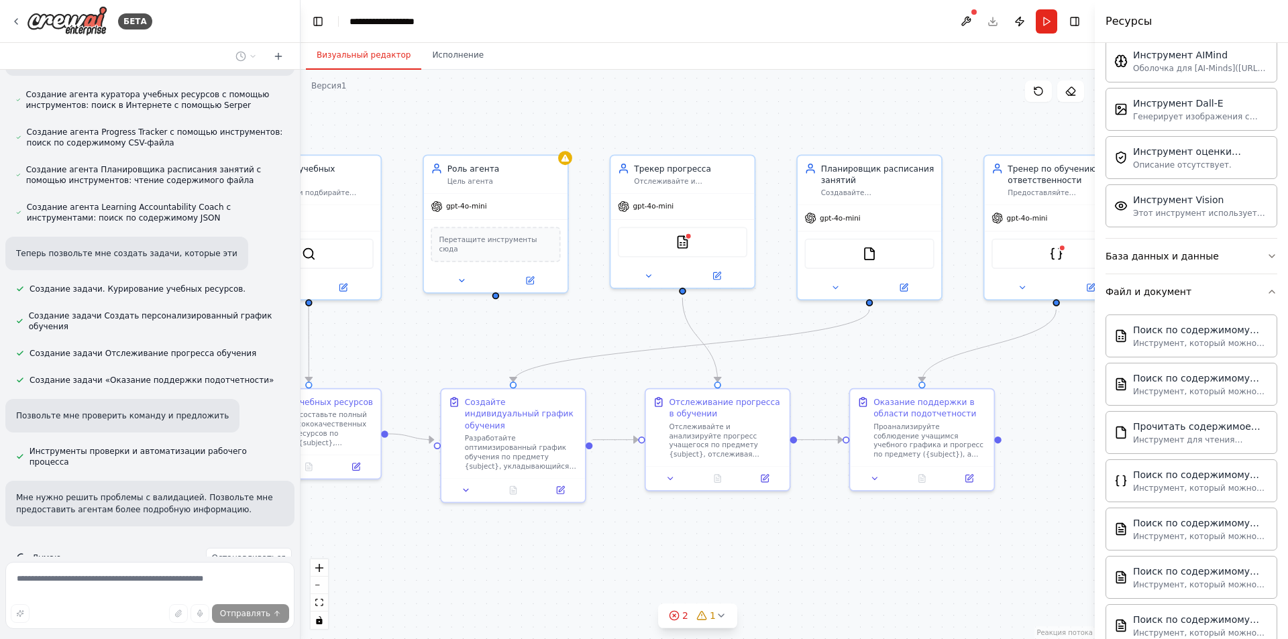
drag, startPoint x: 676, startPoint y: 560, endPoint x: 692, endPoint y: 558, distance: 17.0
click at [692, 558] on div ".deletable-edge-delete-btn { width: 20px; height: 20px; border: 0px solid #ffff…" at bounding box center [698, 355] width 794 height 570
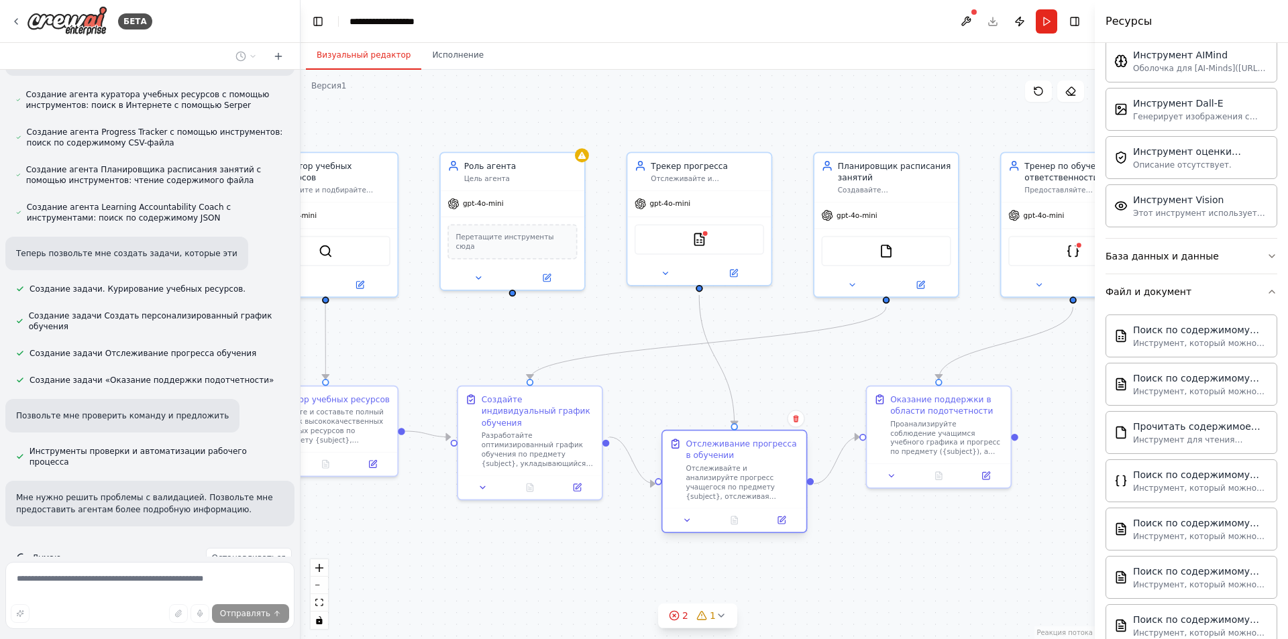
scroll to position [528, 0]
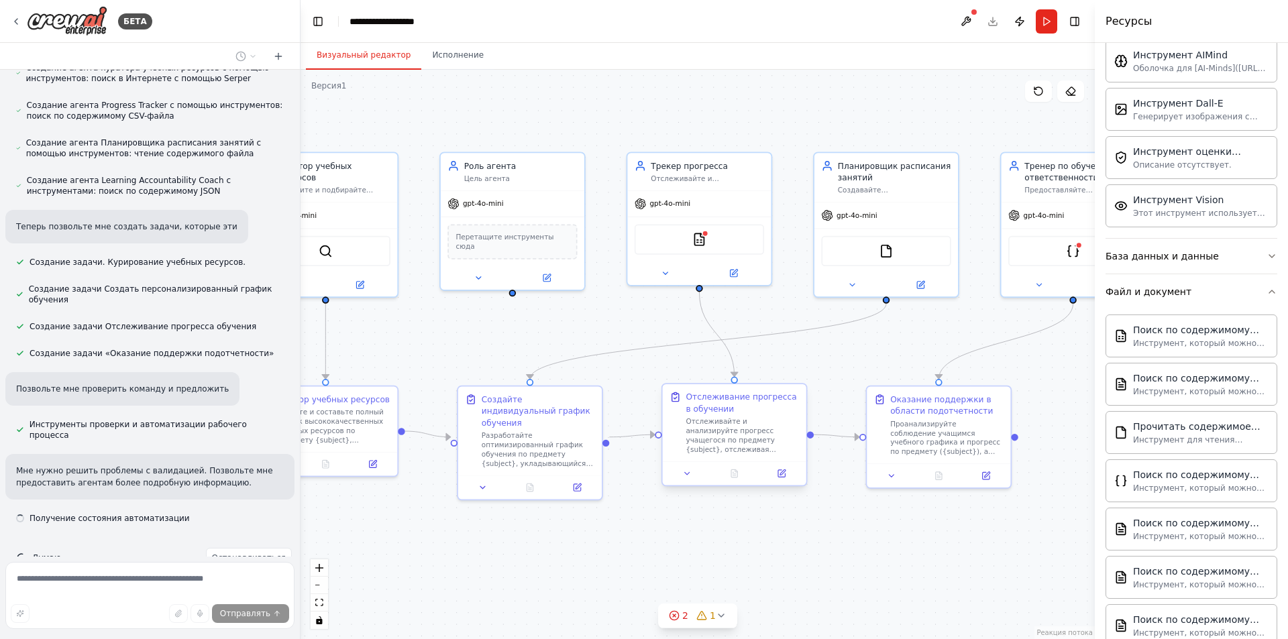
drag, startPoint x: 732, startPoint y: 495, endPoint x: 733, endPoint y: 517, distance: 22.2
click at [733, 517] on div ".deletable-edge-delete-btn { width: 20px; height: 20px; border: 0px solid #ffff…" at bounding box center [698, 355] width 794 height 570
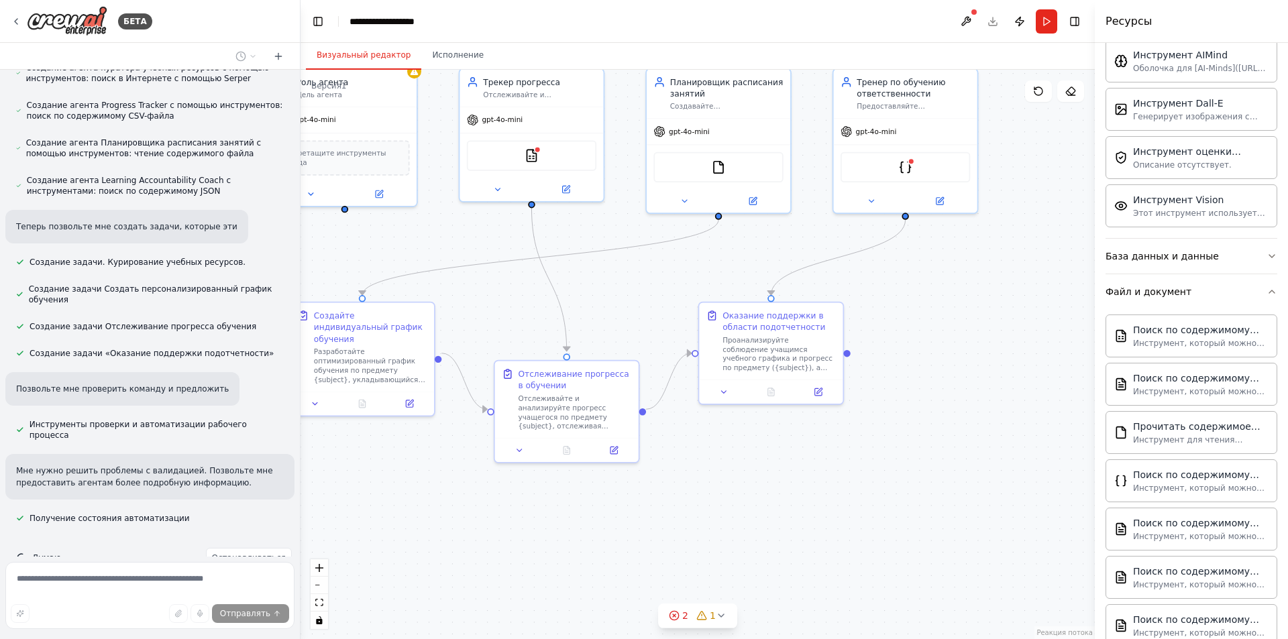
drag, startPoint x: 869, startPoint y: 574, endPoint x: 708, endPoint y: 493, distance: 180.3
click at [708, 493] on div ".deletable-edge-delete-btn { width: 20px; height: 20px; border: 0px solid #ffff…" at bounding box center [698, 355] width 794 height 570
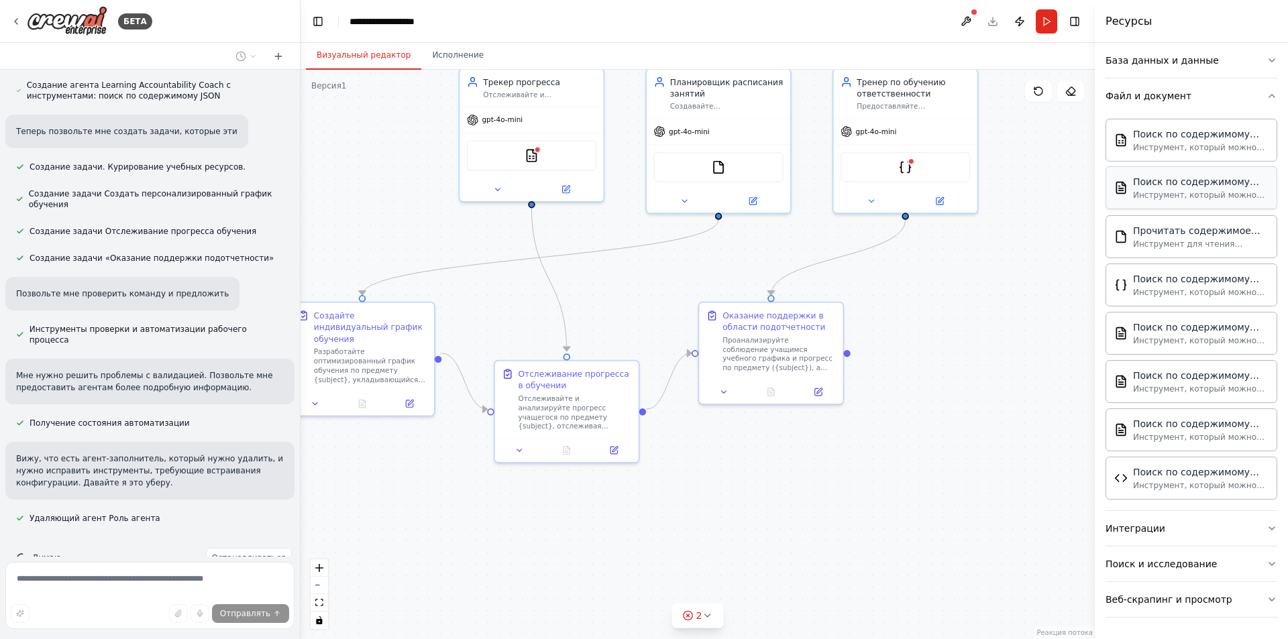
scroll to position [650, 0]
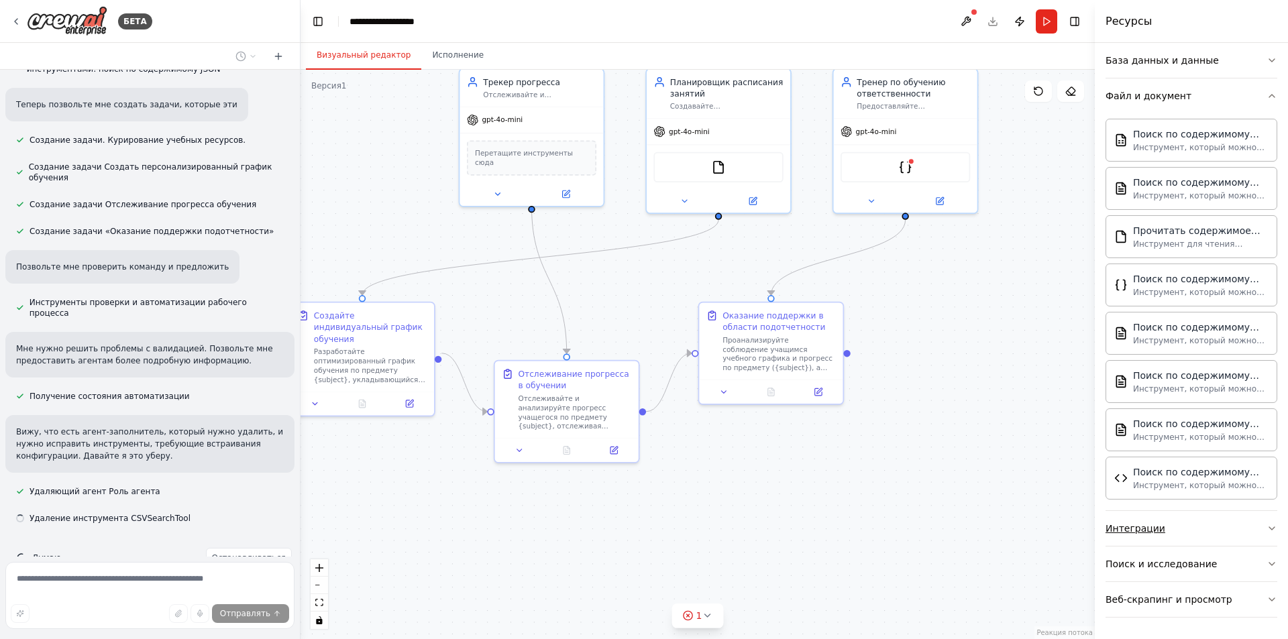
click at [1182, 525] on button "Интеграции" at bounding box center [1192, 528] width 172 height 35
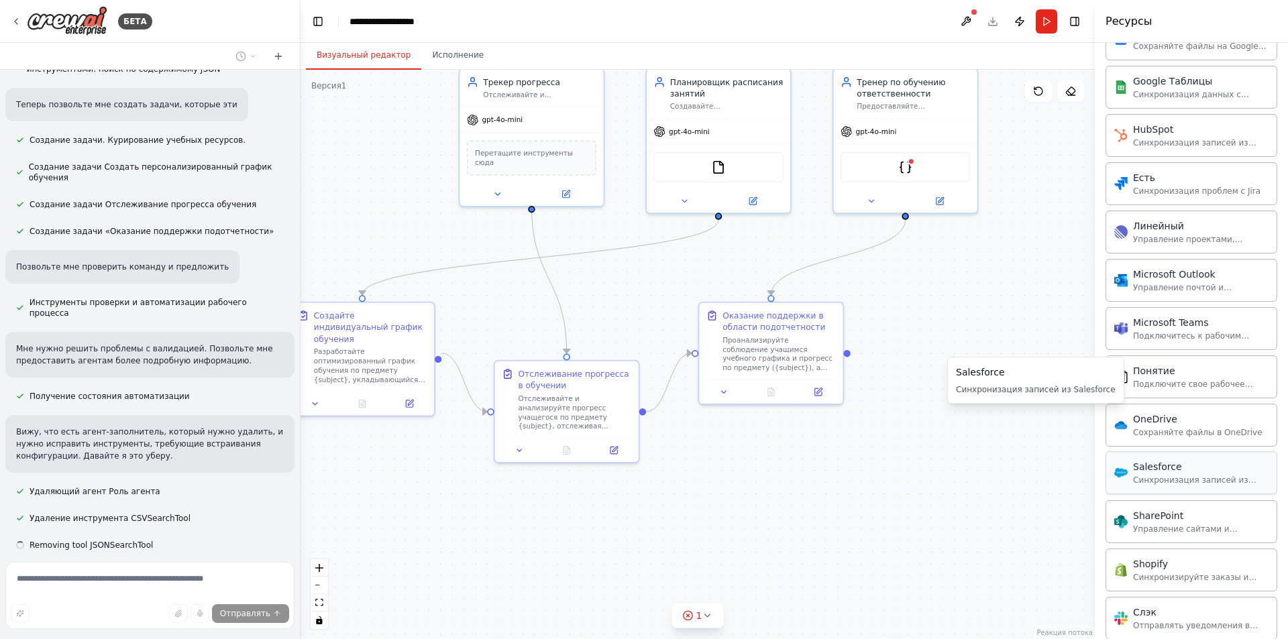
scroll to position [1512, 0]
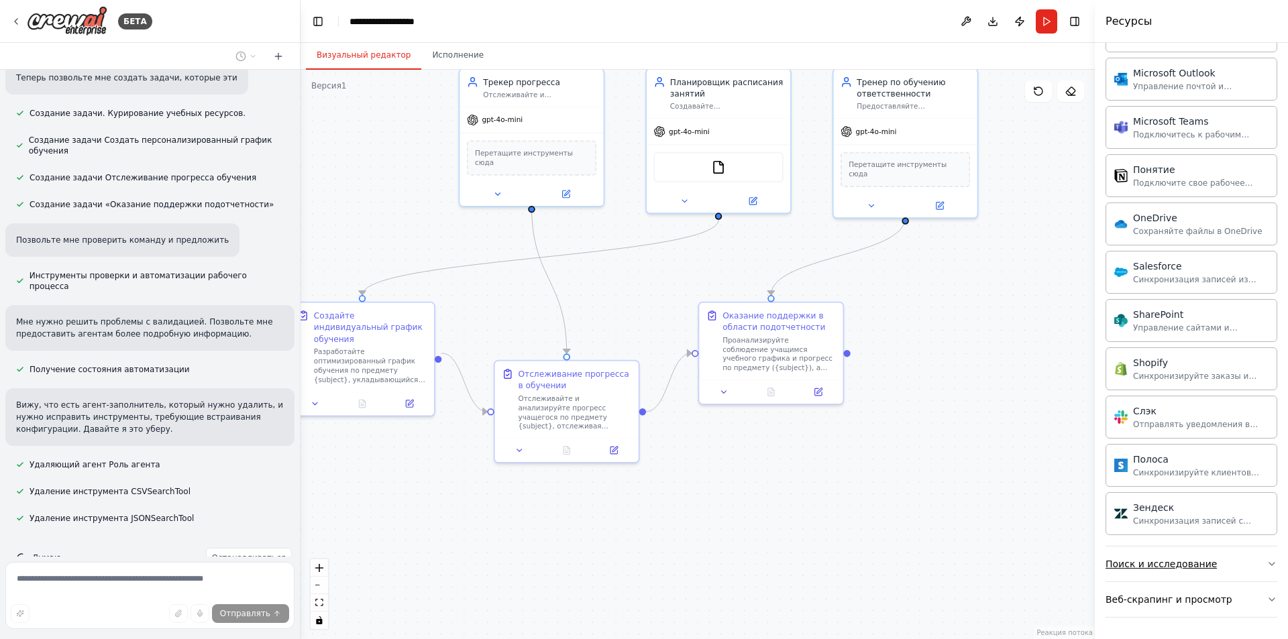
click at [1197, 565] on font "Поиск и исследование" at bounding box center [1161, 564] width 111 height 11
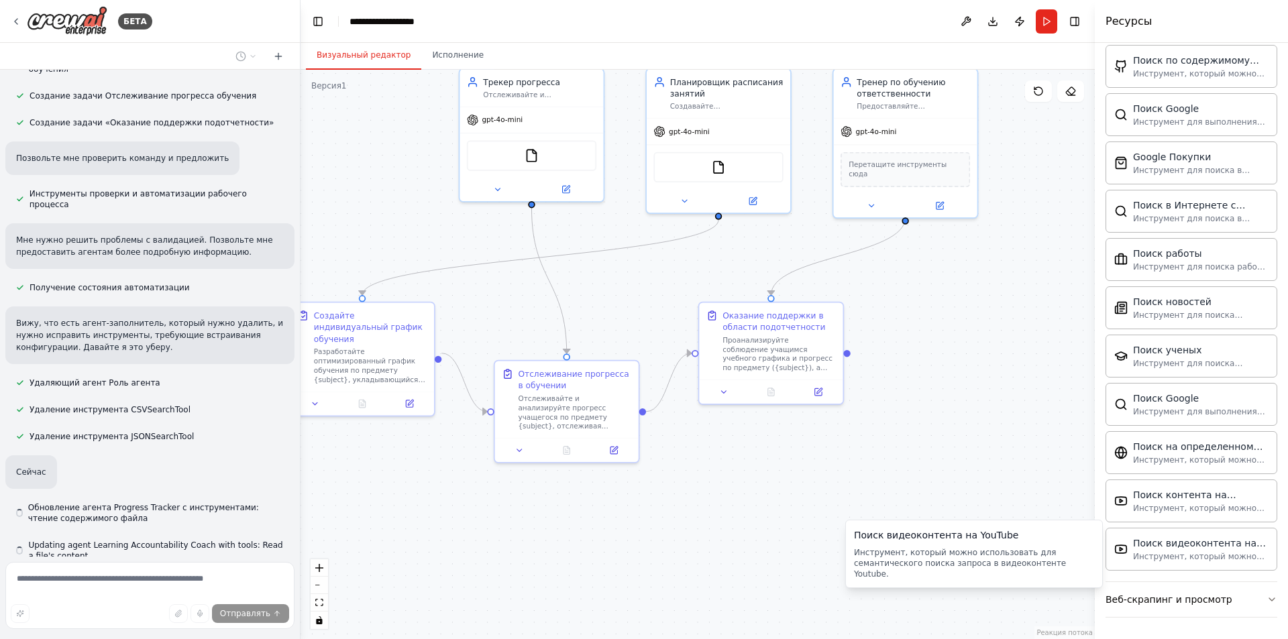
scroll to position [796, 0]
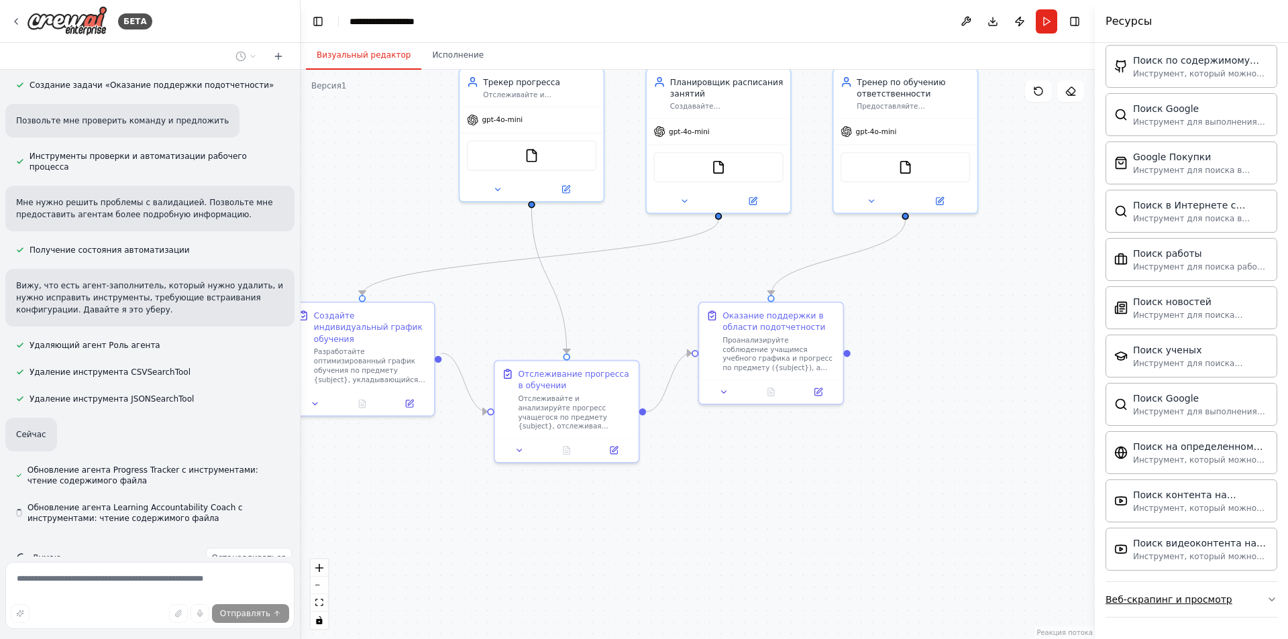
click at [1192, 602] on font "Веб-скрапинг и просмотр" at bounding box center [1169, 599] width 127 height 11
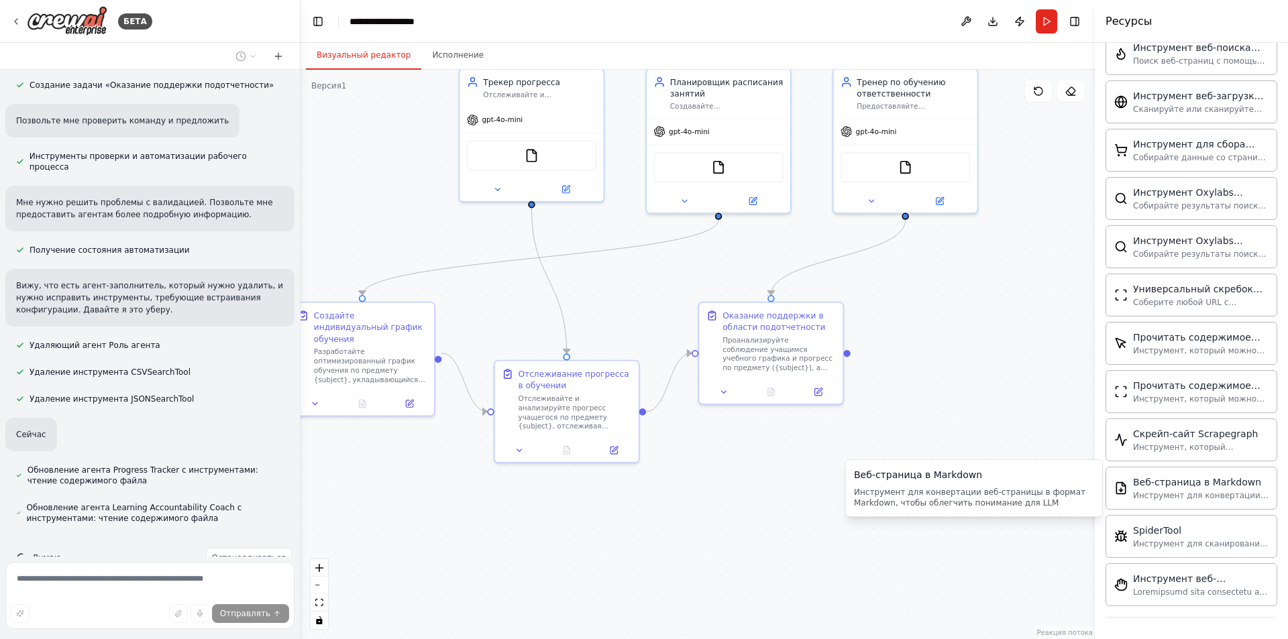
scroll to position [868, 0]
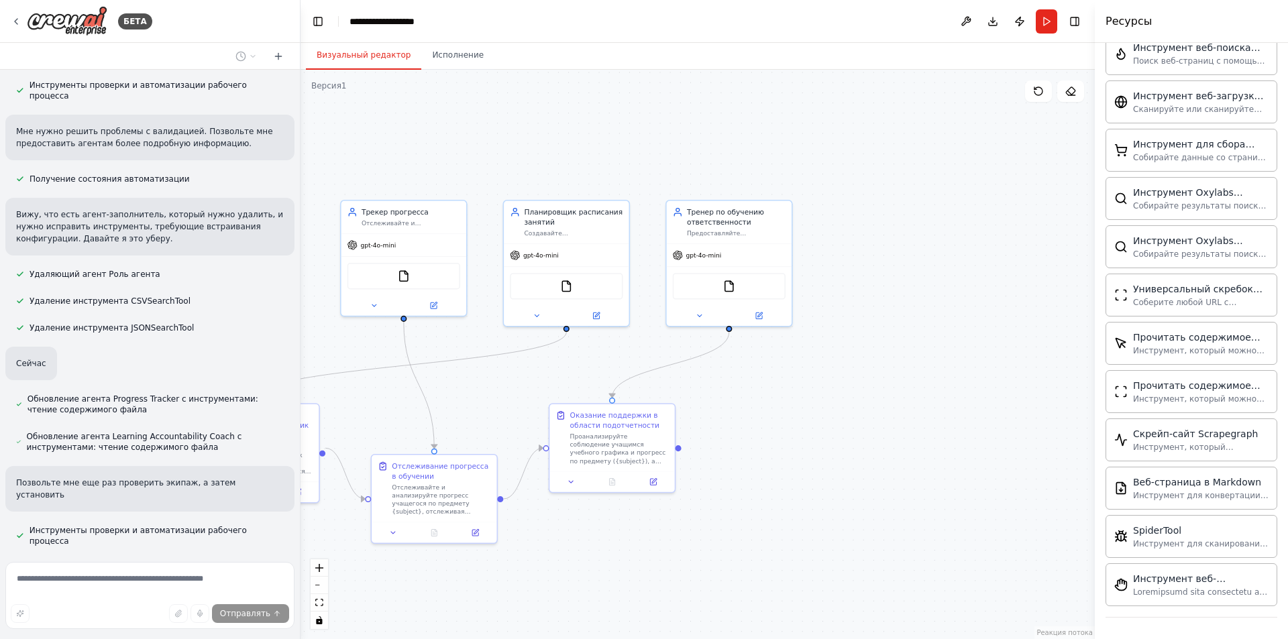
drag, startPoint x: 863, startPoint y: 256, endPoint x: 472, endPoint y: 374, distance: 407.9
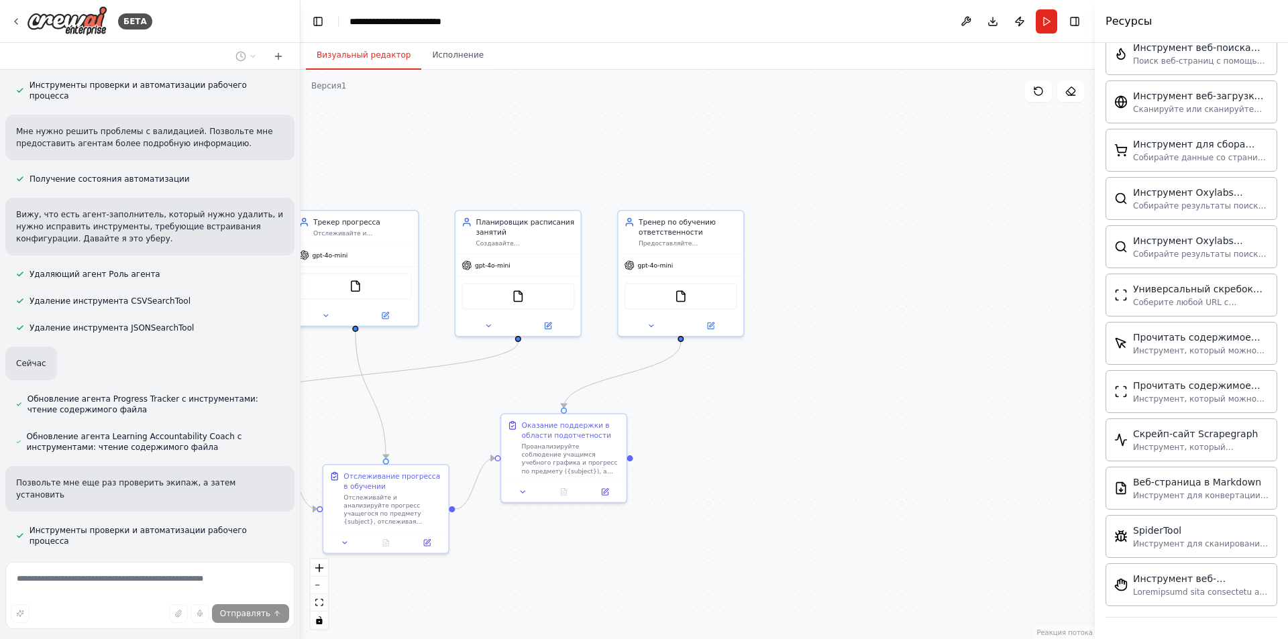
click at [472, 374] on div ".deletable-edge-delete-btn { width: 20px; height: 20px; border: 0px solid #ffff…" at bounding box center [698, 355] width 794 height 570
